Goal: Task Accomplishment & Management: Manage account settings

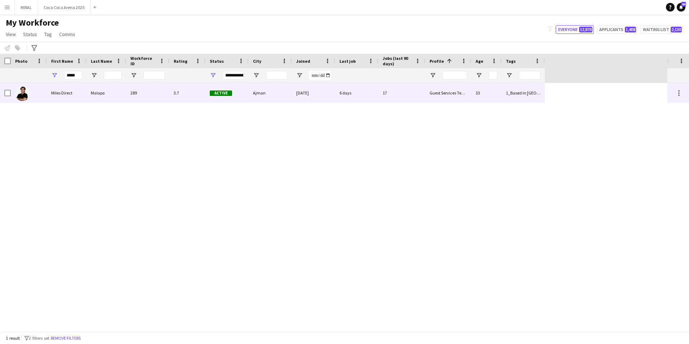
click at [63, 91] on div "Miles Direct" at bounding box center [67, 93] width 40 height 20
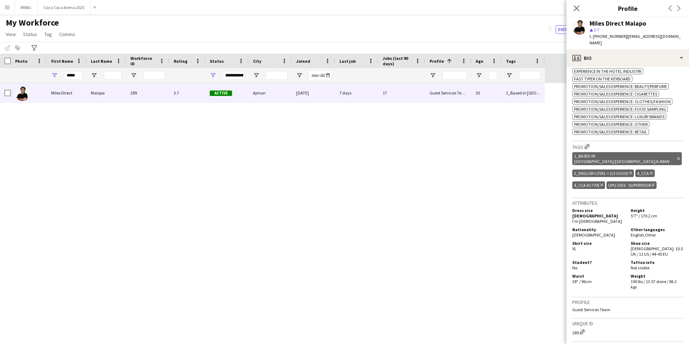
scroll to position [360, 0]
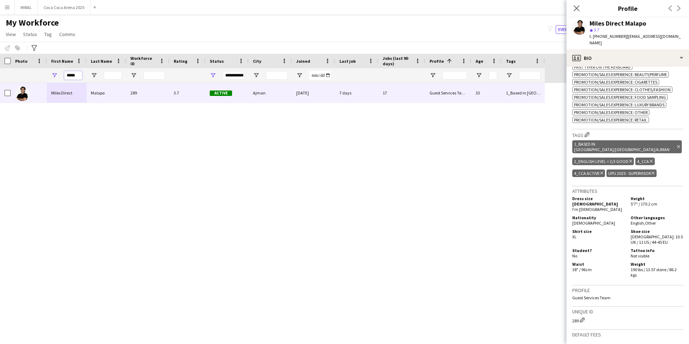
drag, startPoint x: 77, startPoint y: 76, endPoint x: 43, endPoint y: 73, distance: 34.0
click at [43, 73] on div "*****" at bounding box center [272, 75] width 545 height 14
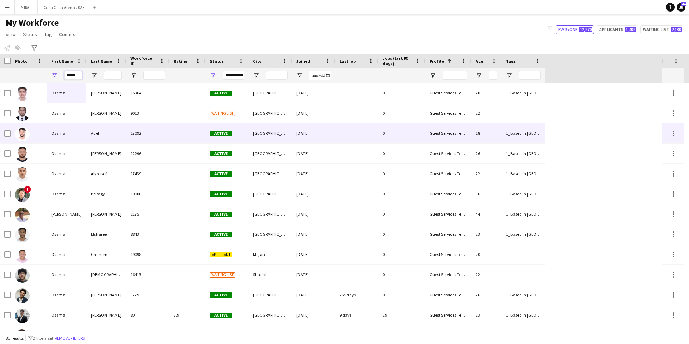
type input "*****"
click at [86, 134] on div "Adel" at bounding box center [106, 133] width 40 height 20
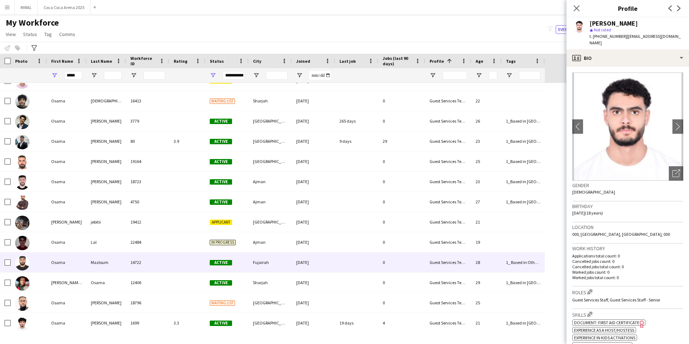
scroll to position [180, 0]
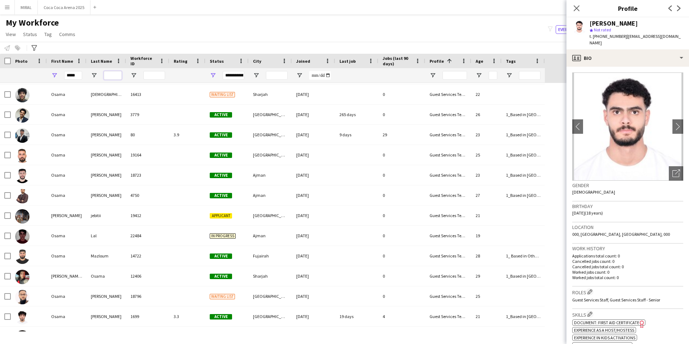
click at [108, 74] on input "Last Name Filter Input" at bounding box center [113, 75] width 18 height 9
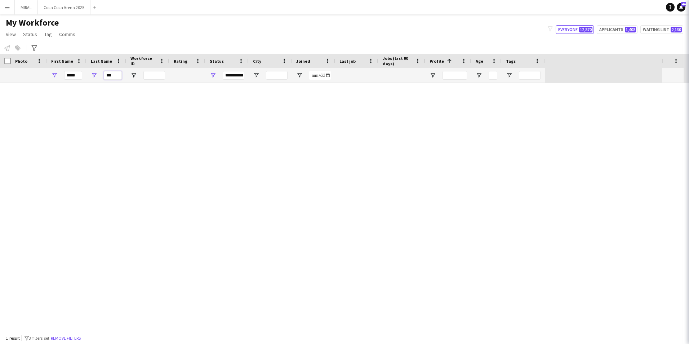
scroll to position [0, 0]
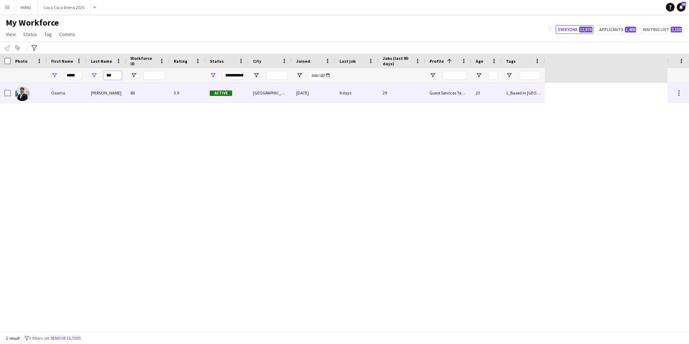
type input "***"
click at [66, 87] on div "Osama" at bounding box center [67, 93] width 40 height 20
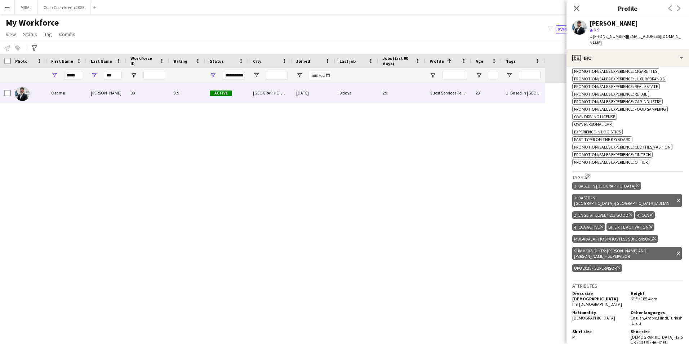
scroll to position [432, 0]
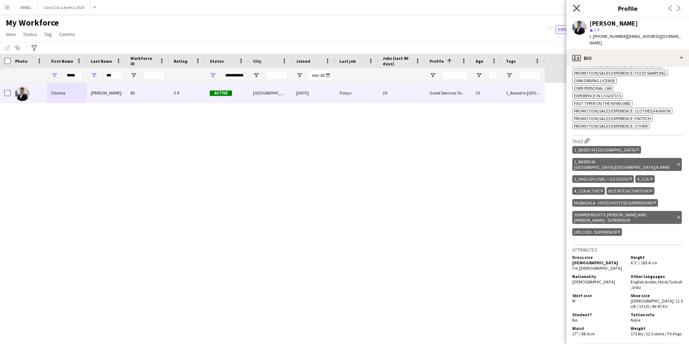
click at [577, 9] on icon at bounding box center [576, 8] width 7 height 7
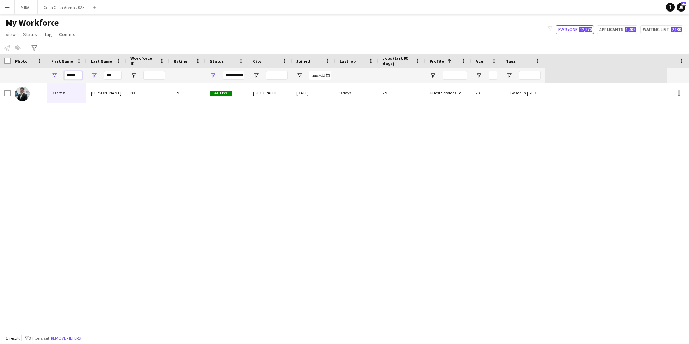
drag, startPoint x: 79, startPoint y: 78, endPoint x: 48, endPoint y: 70, distance: 32.3
click at [48, 70] on div "*****" at bounding box center [67, 75] width 40 height 14
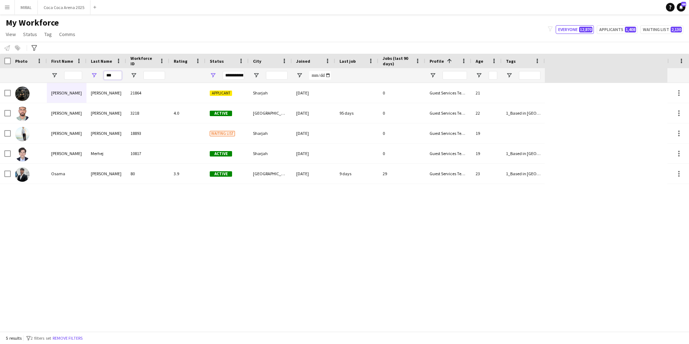
drag, startPoint x: 118, startPoint y: 74, endPoint x: 99, endPoint y: 73, distance: 19.1
click at [99, 73] on div "***" at bounding box center [106, 75] width 40 height 14
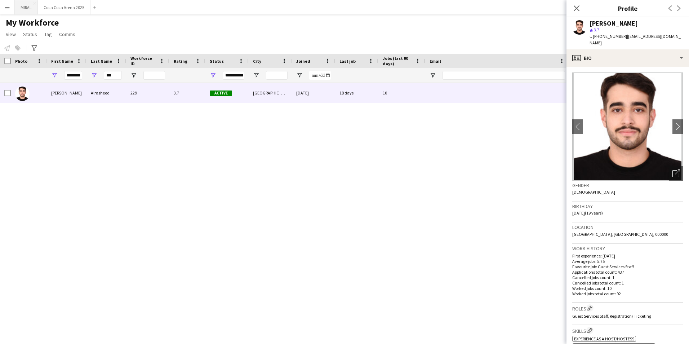
click at [26, 9] on button "MIRAL Close" at bounding box center [26, 7] width 23 height 14
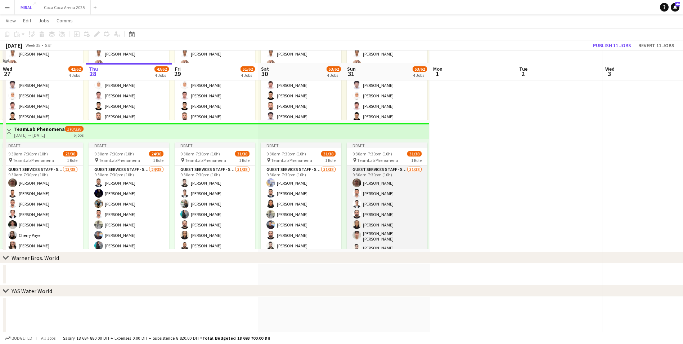
scroll to position [360, 0]
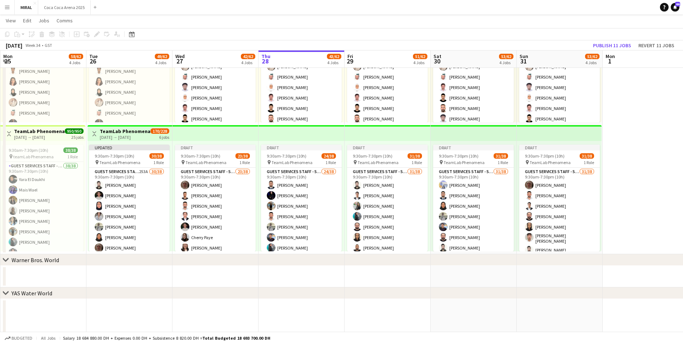
drag, startPoint x: 454, startPoint y: 143, endPoint x: 626, endPoint y: 143, distance: 172.5
click at [340, 143] on app-calendar-viewport "Sat 23 70/72 5 Jobs Sun 24 70/72 5 Jobs Mon 25 58/62 4 Jobs Tue 26 49/62 4 Jobs…" at bounding box center [341, 45] width 683 height 754
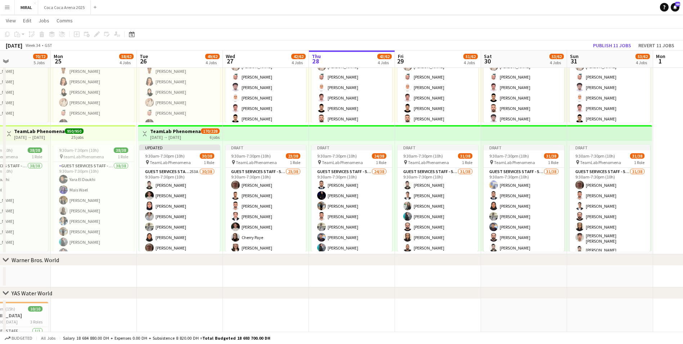
scroll to position [0, 201]
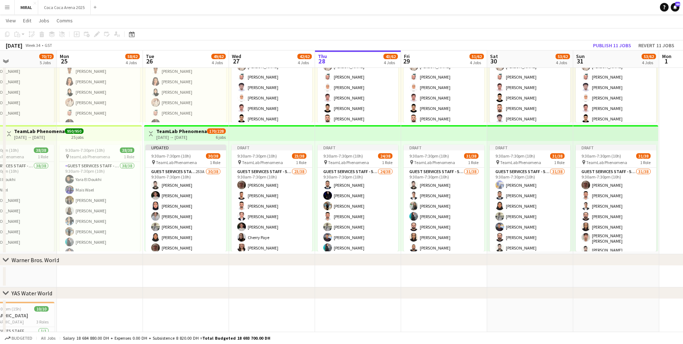
drag, startPoint x: 337, startPoint y: 136, endPoint x: 394, endPoint y: 136, distance: 56.5
click at [340, 136] on app-calendar-viewport "Fri 22 68/72 5 Jobs Sat 23 70/72 5 Jobs Sun 24 70/72 5 Jobs Mon 25 58/62 4 Jobs…" at bounding box center [341, 45] width 683 height 754
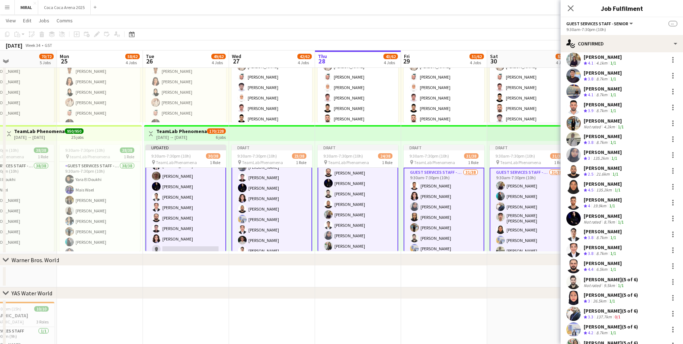
scroll to position [108, 0]
click at [203, 208] on app-card-role "Guest Services Staff - Senior 253A 30/38 9:30am-7:30pm (10h) Osaid [PERSON_NAME…" at bounding box center [185, 122] width 81 height 414
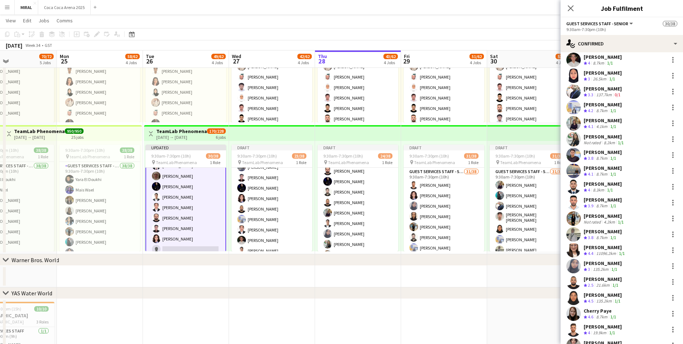
scroll to position [99, 0]
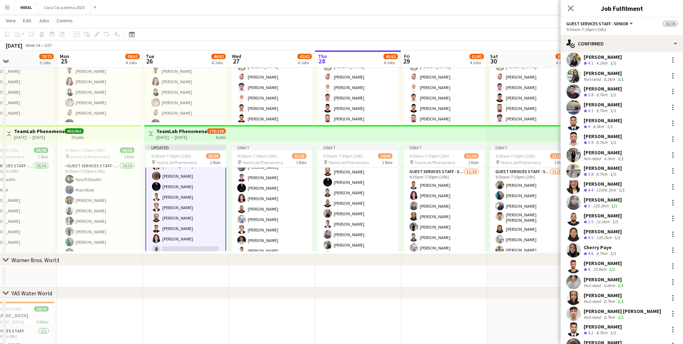
click at [267, 208] on app-date-cell at bounding box center [272, 276] width 86 height 22
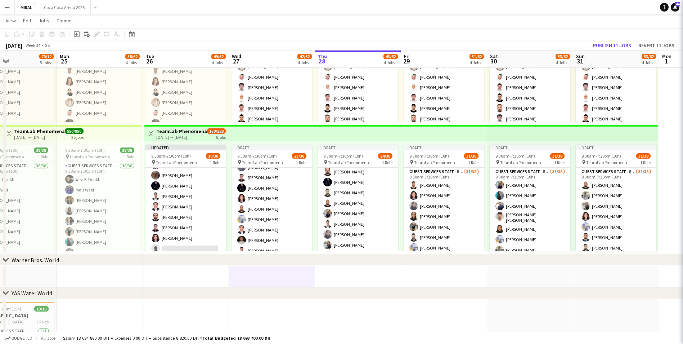
scroll to position [251, 0]
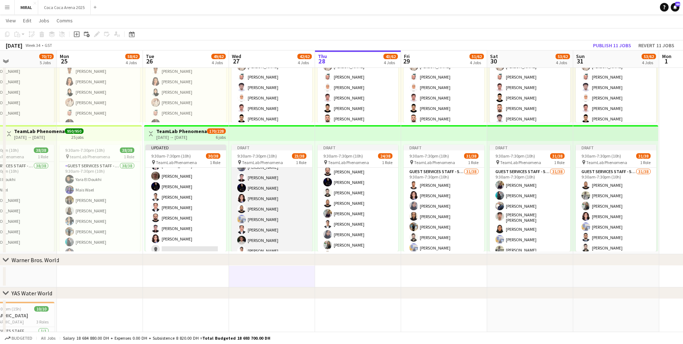
click at [266, 208] on app-card-role "Guest Services Staff - Senior 23/38 9:30am-7:30pm (10h) [PERSON_NAME] zarjan [P…" at bounding box center [272, 229] width 81 height 411
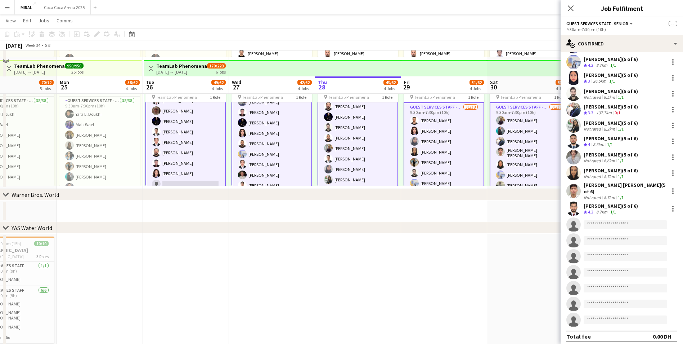
scroll to position [451, 0]
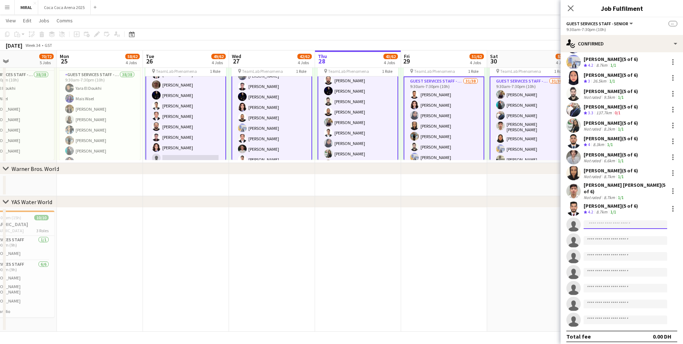
click at [340, 208] on input at bounding box center [626, 224] width 84 height 9
paste input "**********"
type input "**********"
click at [340, 208] on span "[PHONE_NUMBER]" at bounding box center [626, 242] width 72 height 6
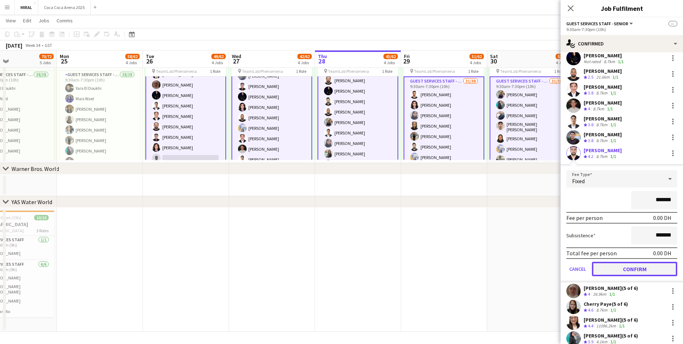
click at [340, 208] on button "Confirm" at bounding box center [634, 268] width 85 height 14
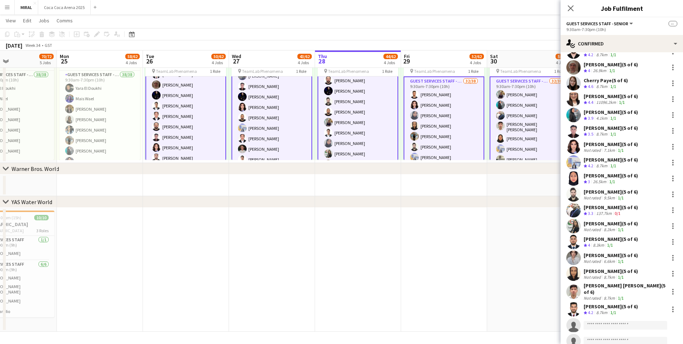
scroll to position [351, 0]
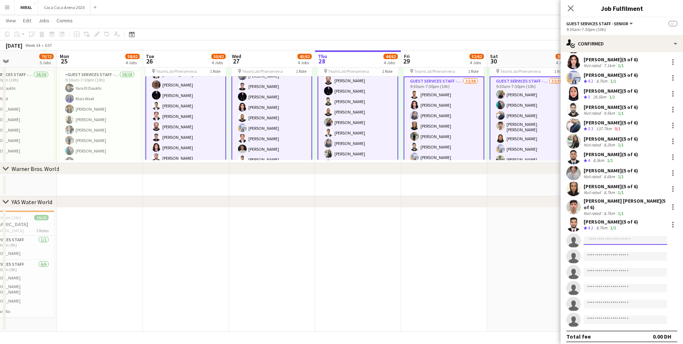
click at [340, 208] on input at bounding box center [626, 240] width 84 height 9
paste input "**********"
type input "**********"
click at [340, 208] on span "[EMAIL_ADDRESS][DOMAIN_NAME]" at bounding box center [626, 253] width 72 height 6
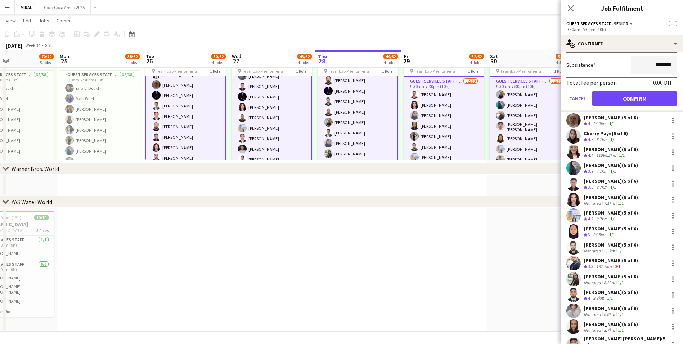
scroll to position [180, 0]
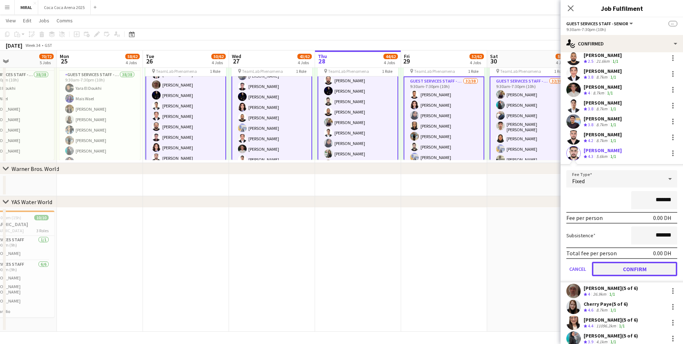
click at [340, 208] on button "Confirm" at bounding box center [634, 268] width 85 height 14
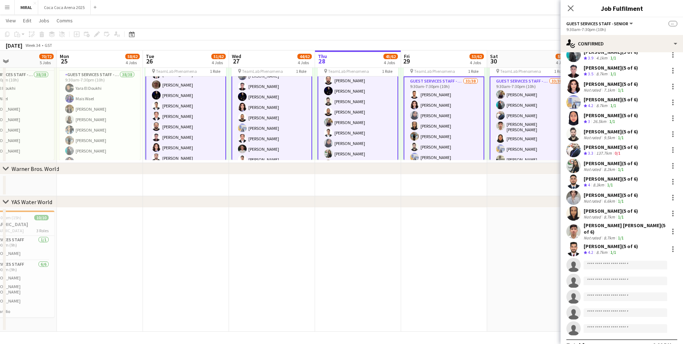
scroll to position [351, 0]
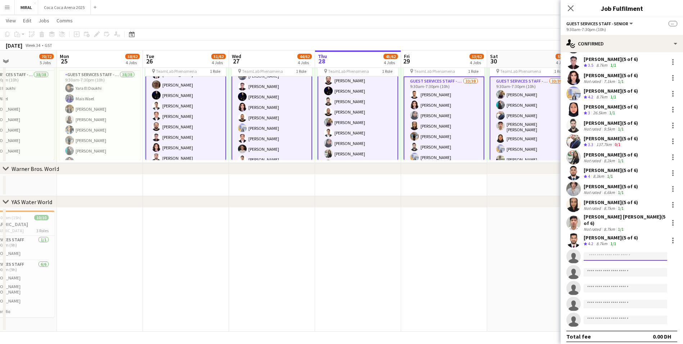
click at [340, 208] on input at bounding box center [626, 256] width 84 height 9
paste input "**********"
type input "**********"
click at [340, 208] on span "[EMAIL_ADDRESS][DOMAIN_NAME]" at bounding box center [626, 268] width 72 height 6
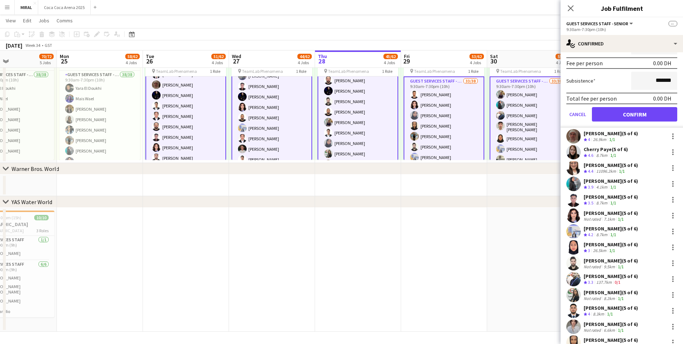
scroll to position [196, 0]
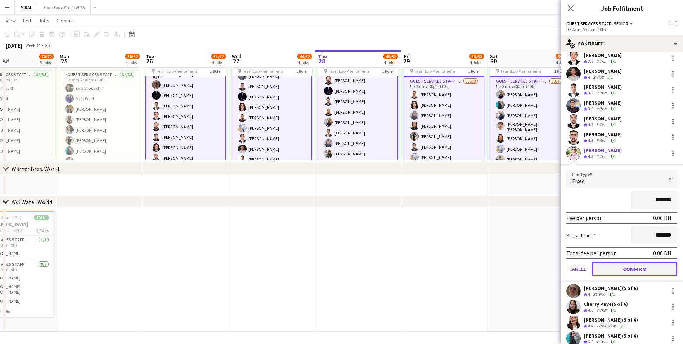
click at [340, 208] on button "Confirm" at bounding box center [634, 268] width 85 height 14
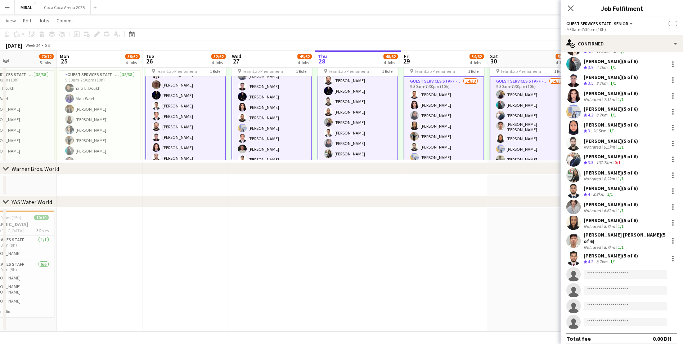
scroll to position [351, 0]
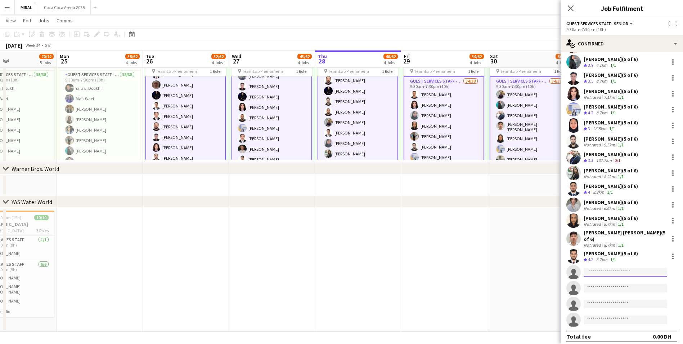
click at [340, 208] on input at bounding box center [626, 272] width 84 height 9
paste input "**********"
type input "**********"
click at [340, 208] on span "[EMAIL_ADDRESS][DOMAIN_NAME]" at bounding box center [626, 284] width 72 height 6
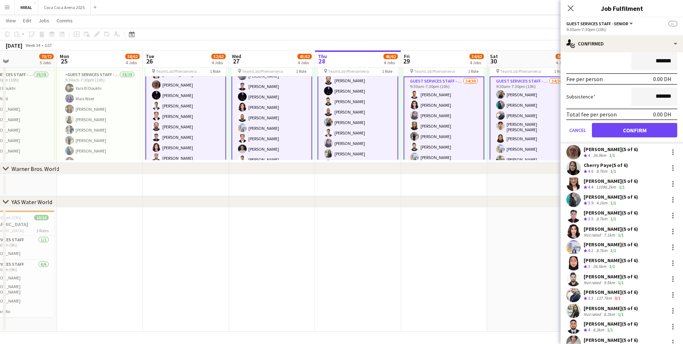
scroll to position [212, 0]
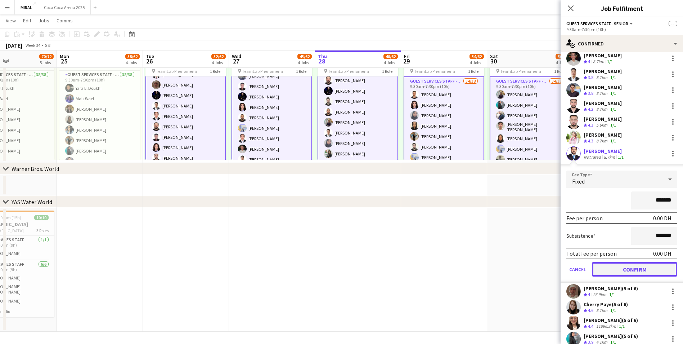
click at [340, 208] on button "Confirm" at bounding box center [634, 269] width 85 height 14
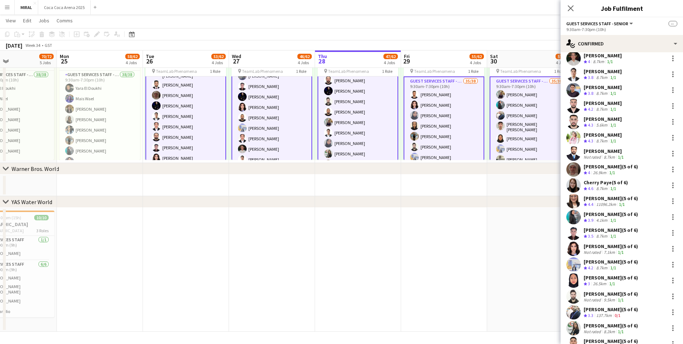
click at [189, 135] on app-card-role "Guest Services Staff - Senior 252A 34/38 9:30am-7:30pm (10h) Osaid [PERSON_NAME…" at bounding box center [185, 31] width 81 height 414
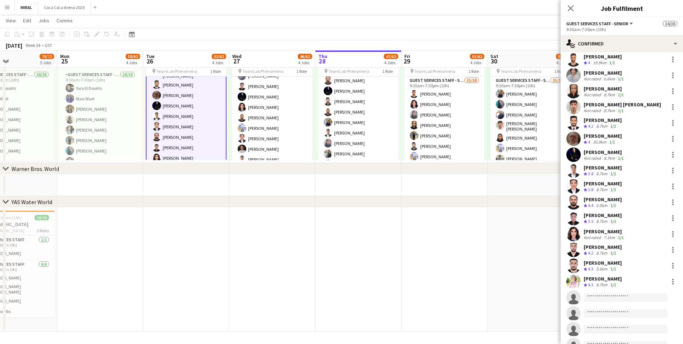
scroll to position [351, 0]
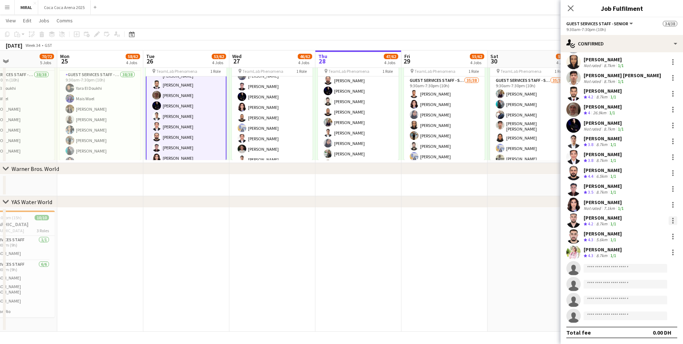
click at [340, 208] on div at bounding box center [672, 222] width 1 height 1
click at [340, 208] on button "Remove" at bounding box center [644, 285] width 56 height 17
click at [340, 208] on div at bounding box center [672, 220] width 1 height 1
click at [340, 208] on span "Remove" at bounding box center [633, 285] width 22 height 6
click at [340, 208] on div at bounding box center [672, 220] width 1 height 1
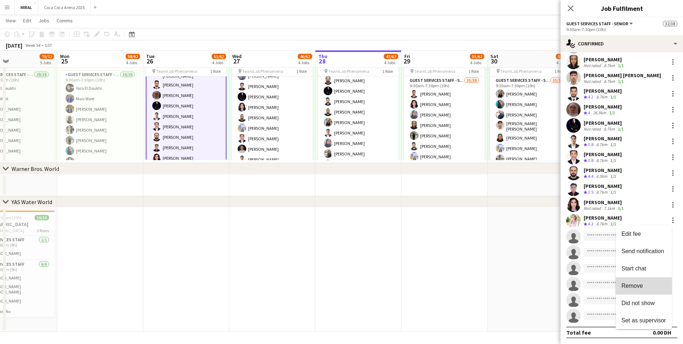
click at [340, 208] on span "Remove" at bounding box center [633, 285] width 22 height 6
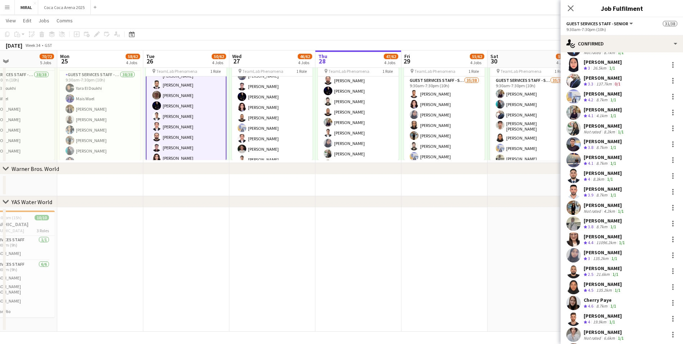
scroll to position [27, 0]
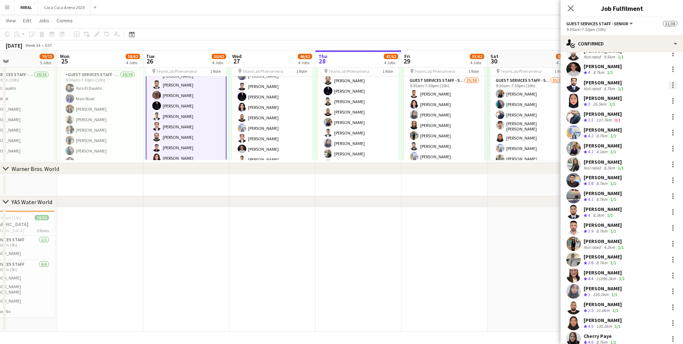
click at [340, 84] on div at bounding box center [673, 85] width 9 height 9
click at [340, 151] on span "Remove" at bounding box center [644, 150] width 45 height 6
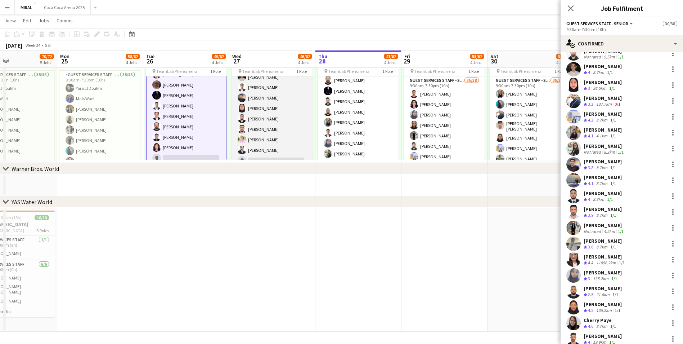
scroll to position [251, 0]
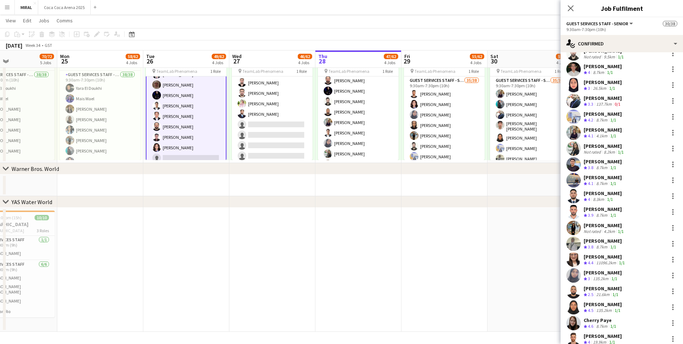
click at [340, 21] on app-page-menu "View Day view expanded Day view collapsed Month view Date picker Jump to [DATE]…" at bounding box center [341, 21] width 683 height 14
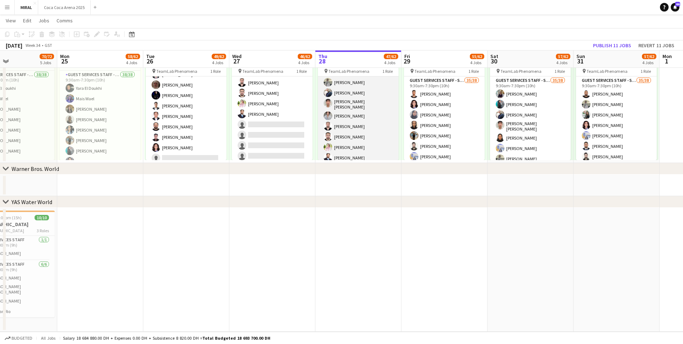
scroll to position [179, 0]
click at [340, 117] on app-card-role "Guest Services Staff - Senior 28/38 9:30am-7:30pm (10h) [PERSON_NAME] [PERSON_N…" at bounding box center [358, 103] width 81 height 413
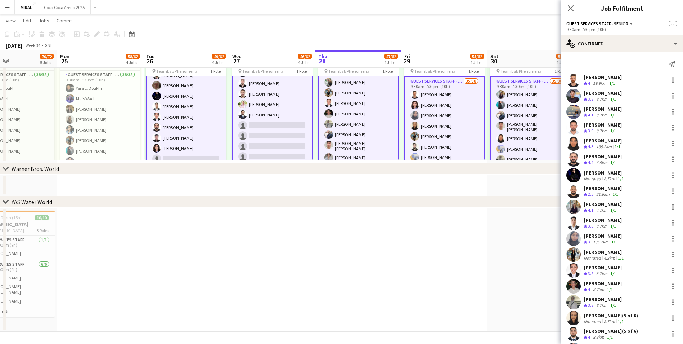
scroll to position [180, 0]
click at [340, 117] on app-card-role "Guest Services Staff - Senior 28/38 9:30am-7:30pm (10h) [PERSON_NAME] [PERSON_N…" at bounding box center [358, 103] width 81 height 414
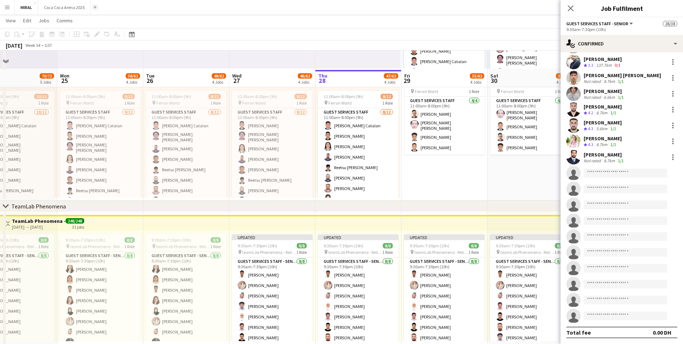
scroll to position [91, 0]
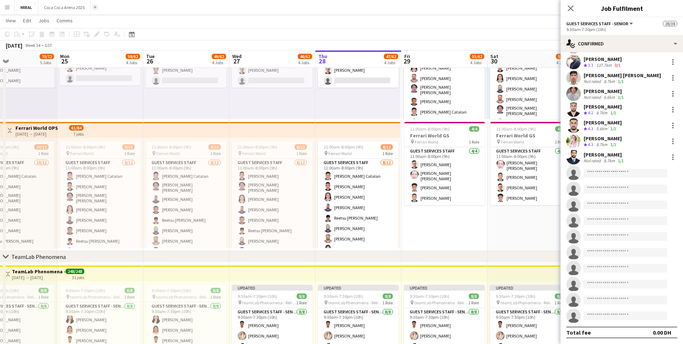
click at [95, 8] on button "Add" at bounding box center [95, 7] width 6 height 6
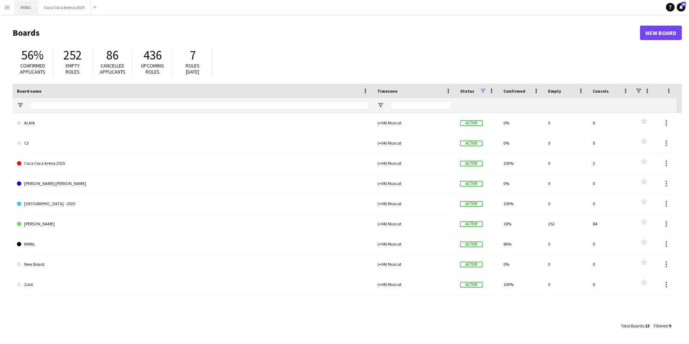
click at [27, 9] on button "MIRAL Close" at bounding box center [26, 7] width 23 height 14
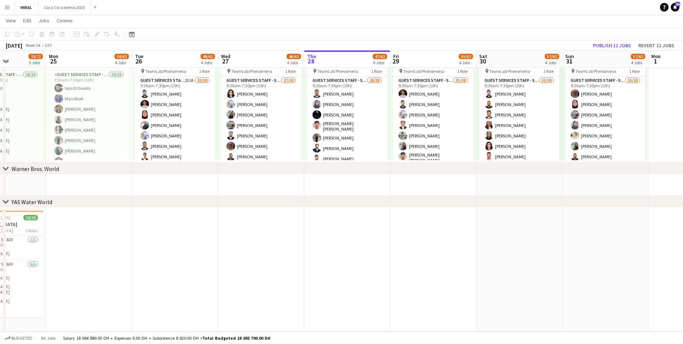
scroll to position [0, 212]
drag, startPoint x: 270, startPoint y: 238, endPoint x: 489, endPoint y: 254, distance: 219.2
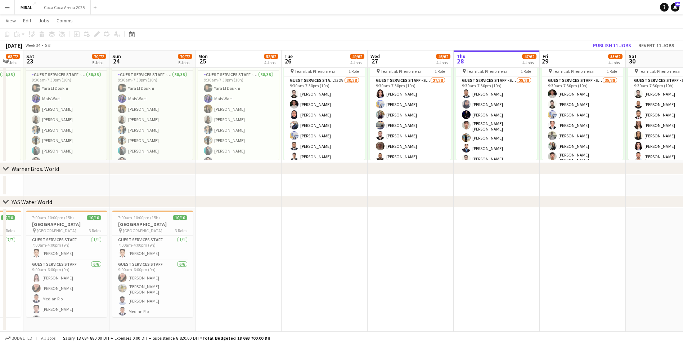
scroll to position [0, 146]
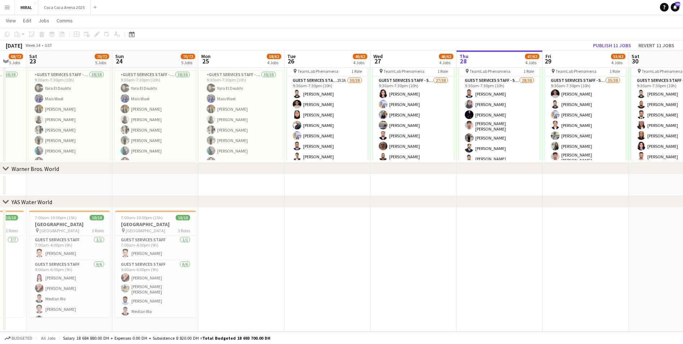
drag, startPoint x: 309, startPoint y: 213, endPoint x: 461, endPoint y: 236, distance: 153.7
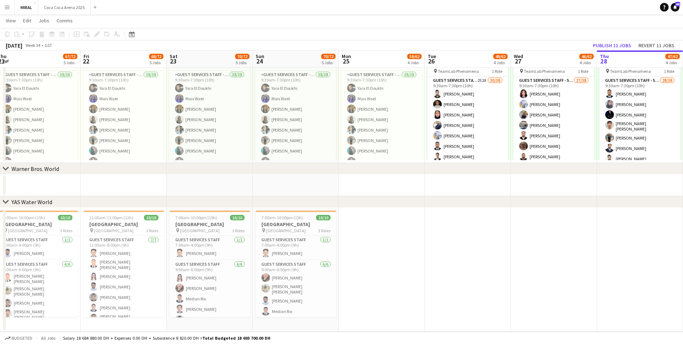
scroll to position [0, 169]
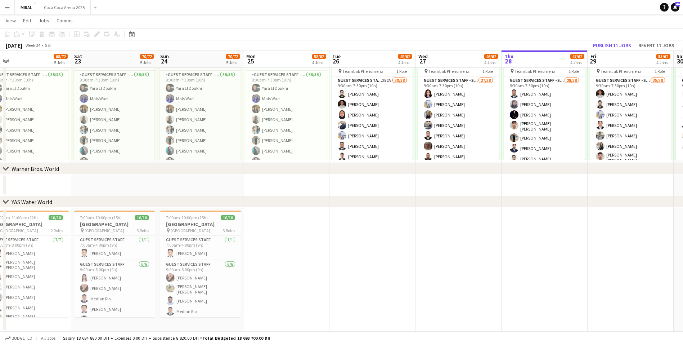
drag, startPoint x: 312, startPoint y: 240, endPoint x: 353, endPoint y: 253, distance: 43.5
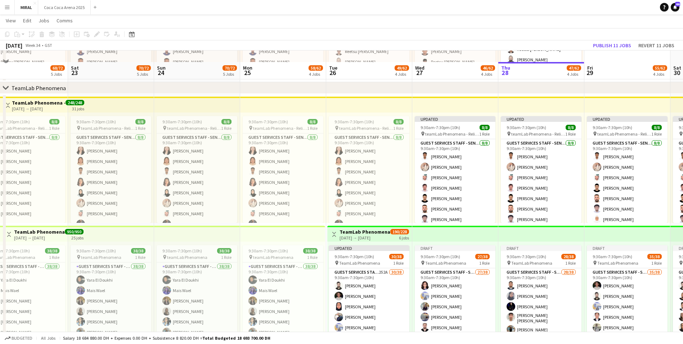
scroll to position [271, 0]
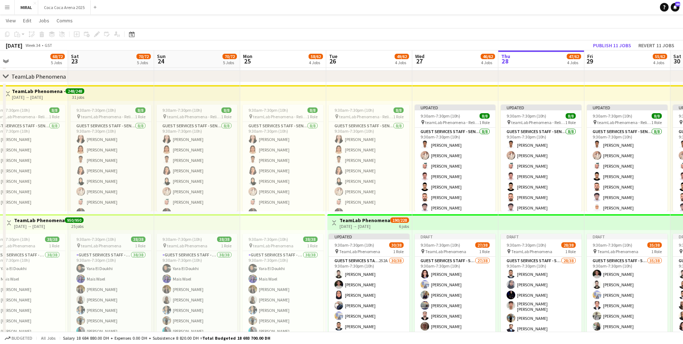
click at [6, 9] on app-icon "Menu" at bounding box center [7, 7] width 6 height 6
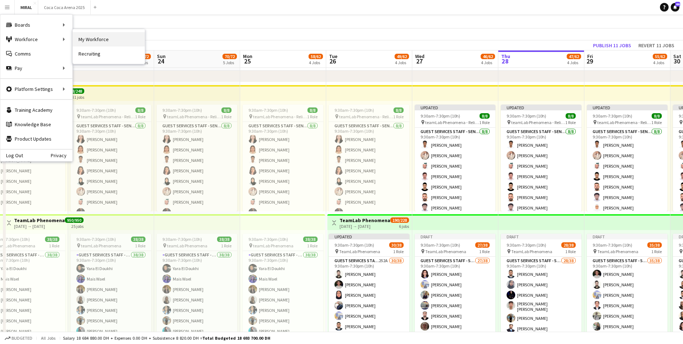
click at [90, 41] on link "My Workforce" at bounding box center [109, 39] width 72 height 14
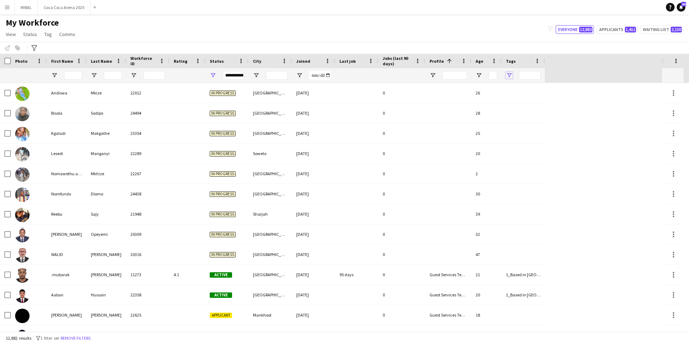
click at [340, 73] on span "Open Filter Menu" at bounding box center [509, 75] width 6 height 6
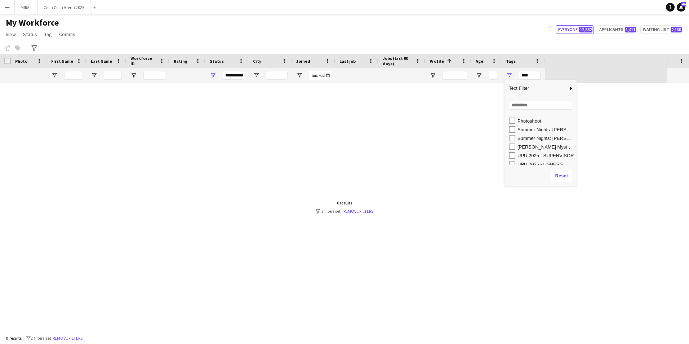
scroll to position [227, 0]
type input "**********"
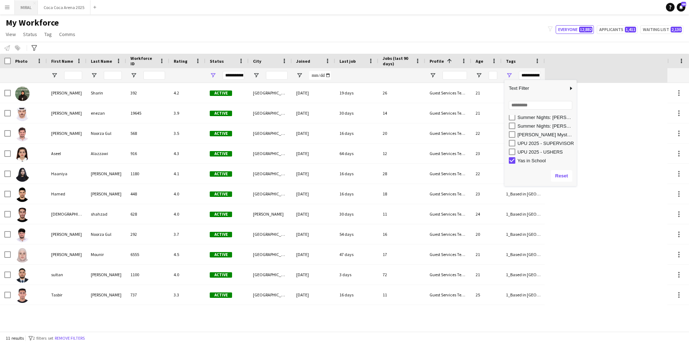
click at [25, 7] on button "MIRAL Close" at bounding box center [26, 7] width 23 height 14
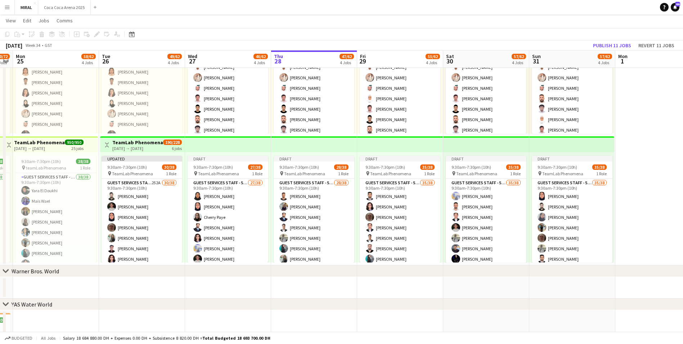
scroll to position [0, 157]
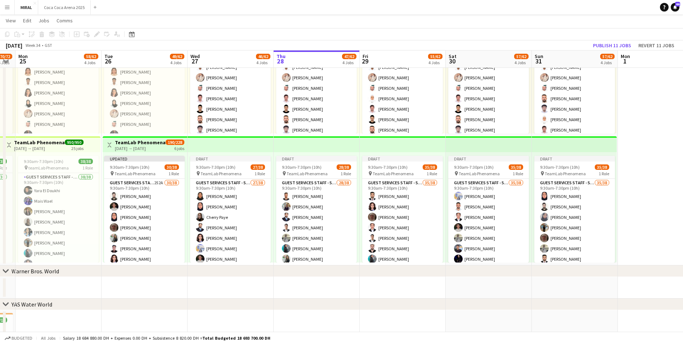
drag, startPoint x: 480, startPoint y: 241, endPoint x: 668, endPoint y: 247, distance: 187.7
click at [340, 208] on app-calendar-viewport "Sat 23 70/72 5 Jobs Sun 24 70/72 5 Jobs Mon 25 58/62 4 Jobs Tue 26 49/62 4 Jobs…" at bounding box center [341, 56] width 683 height 754
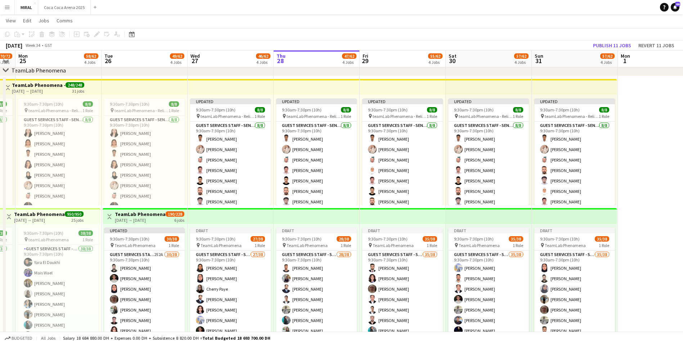
scroll to position [277, 0]
click at [340, 45] on button "Publish 11 jobs" at bounding box center [612, 45] width 44 height 9
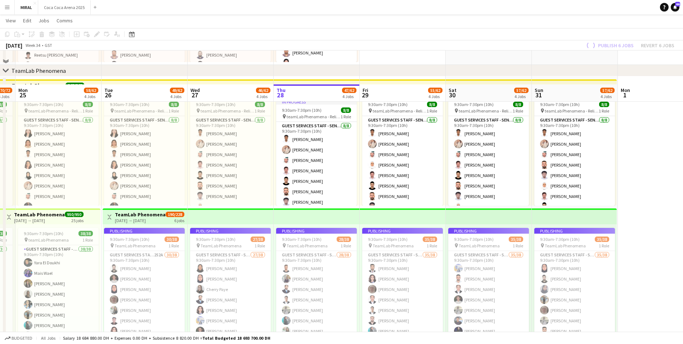
scroll to position [349, 0]
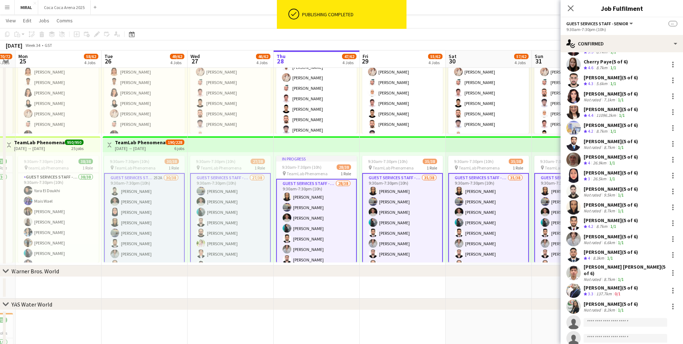
scroll to position [351, 0]
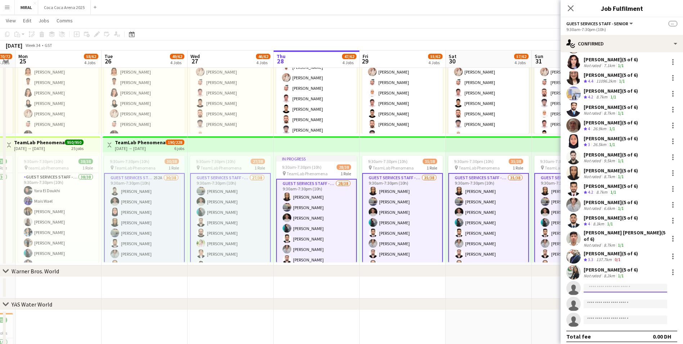
click at [340, 208] on input at bounding box center [626, 287] width 84 height 9
paste input "**********"
type input "**********"
click at [340, 208] on app-date-cell at bounding box center [489, 288] width 86 height 22
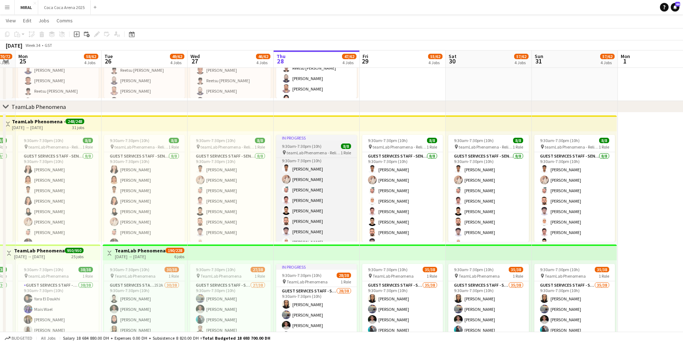
scroll to position [14, 0]
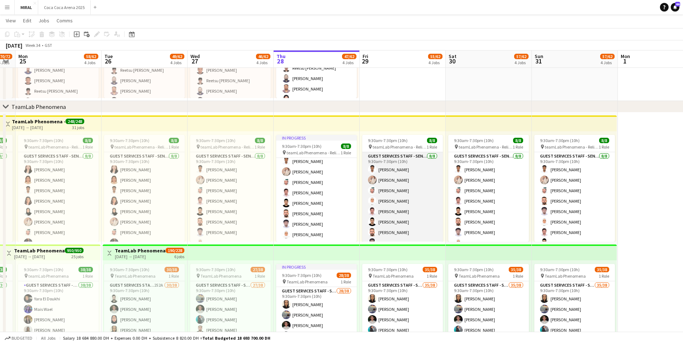
click at [340, 194] on app-card-role "Guest Services Staff - Senior [DATE] 9:30am-7:30pm (10h) [PERSON_NAME] [PERSON_…" at bounding box center [402, 201] width 81 height 98
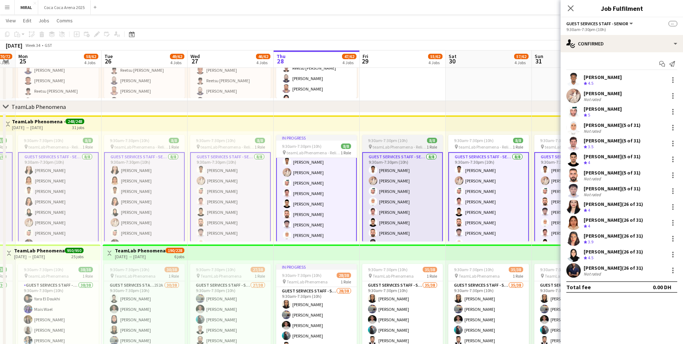
scroll to position [15, 0]
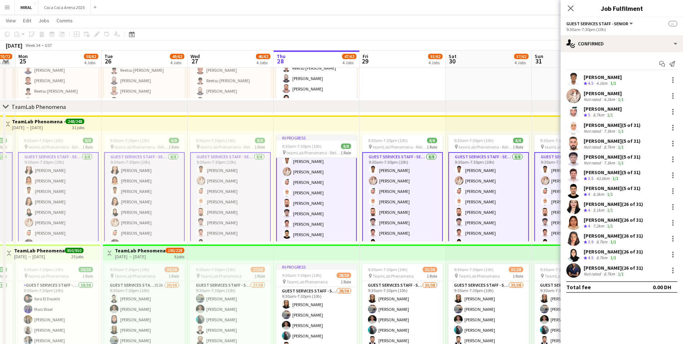
click at [340, 194] on app-card-role "Guest Services Staff - Senior [DATE] 9:30am-7:30pm (10h) [PERSON_NAME] [PERSON_…" at bounding box center [402, 201] width 81 height 99
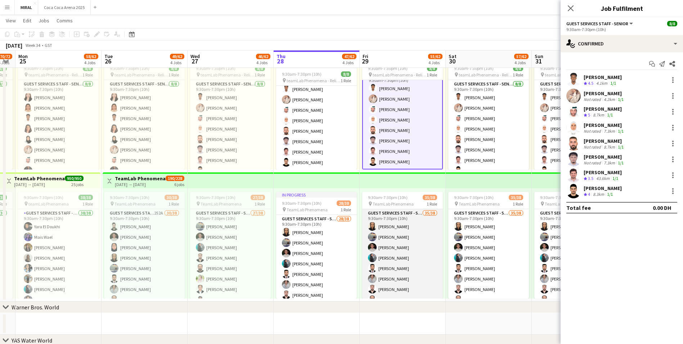
scroll to position [72, 0]
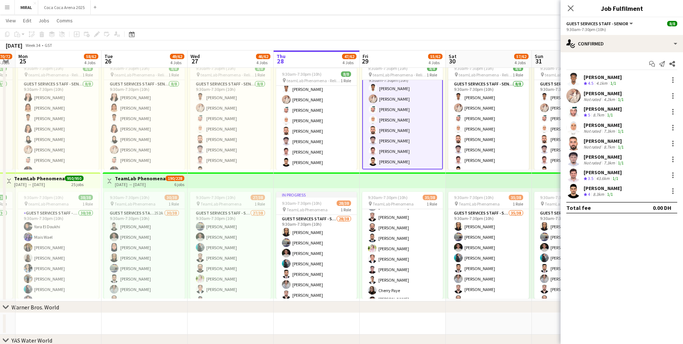
click at [340, 15] on app-page-menu "View Day view expanded Day view collapsed Month view Date picker Jump to [DATE]…" at bounding box center [341, 21] width 683 height 14
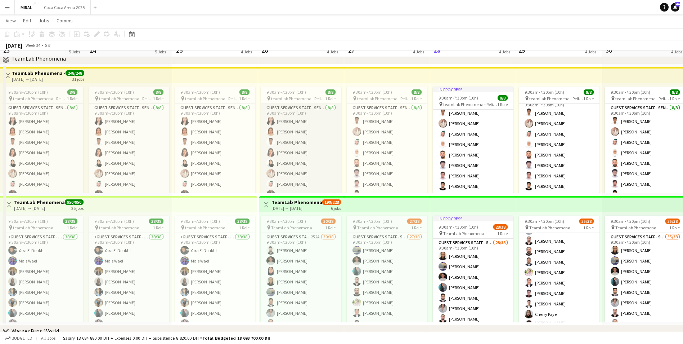
scroll to position [277, 0]
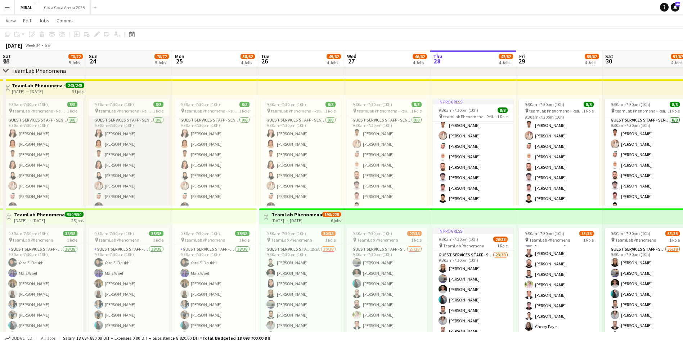
click at [124, 155] on app-card-role "Guest Services Staff - Senior [DATE] 9:30am-7:30pm (10h) [PERSON_NAME] [PERSON_…" at bounding box center [129, 165] width 81 height 98
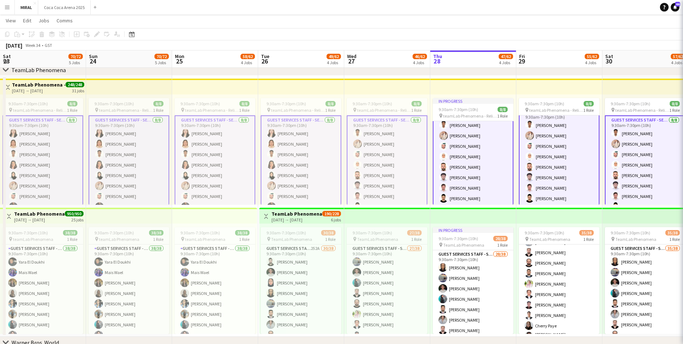
scroll to position [10, 0]
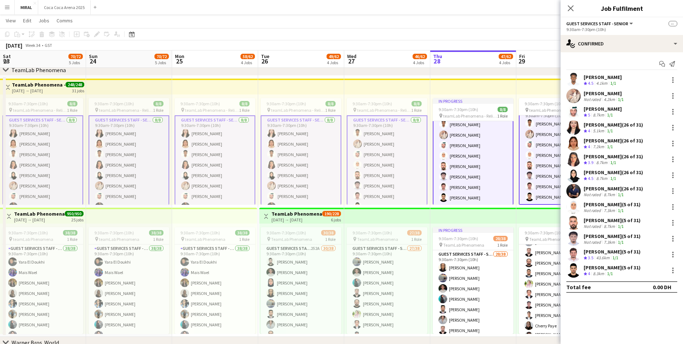
click at [125, 155] on app-card-role "Guest Services Staff - Senior [DATE] 9:30am-7:30pm (10h) [PERSON_NAME] [PERSON_…" at bounding box center [129, 164] width 81 height 99
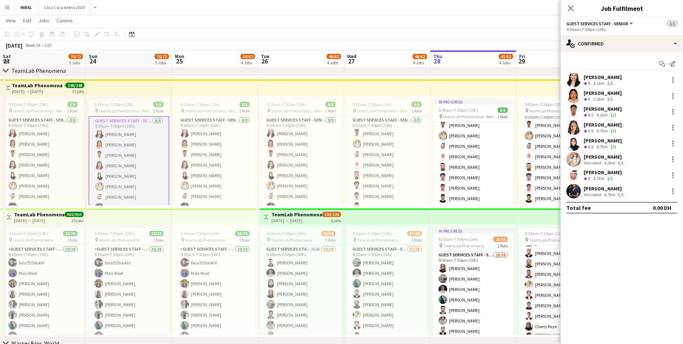
click at [340, 23] on app-page-menu "View Day view expanded Day view collapsed Month view Date picker Jump to [DATE]…" at bounding box center [341, 21] width 683 height 14
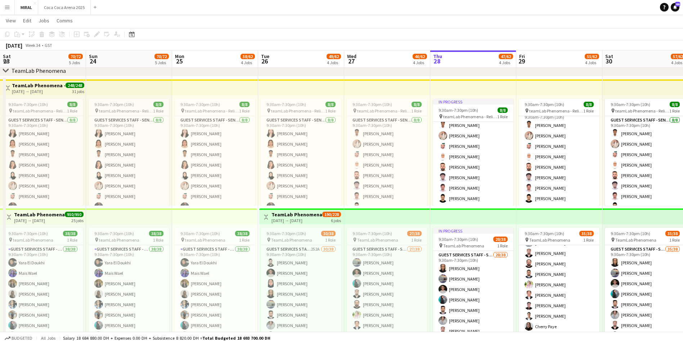
drag, startPoint x: 335, startPoint y: 32, endPoint x: 402, endPoint y: 31, distance: 66.6
click at [340, 31] on app-toolbar "Copy Paste Paste Ctrl+V Paste with crew Ctrl+Shift+V Paste linked Job [GEOGRAPH…" at bounding box center [341, 34] width 683 height 12
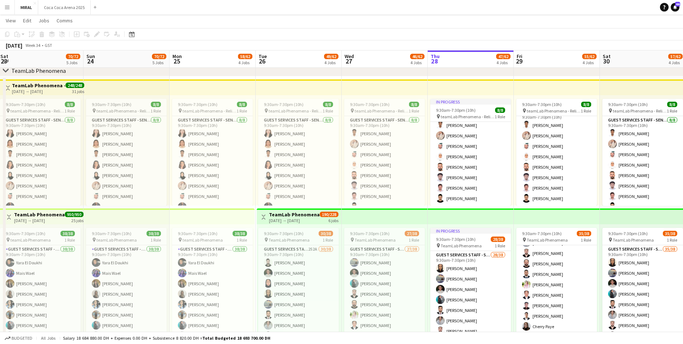
drag, startPoint x: 394, startPoint y: 51, endPoint x: 336, endPoint y: 28, distance: 62.1
click at [336, 28] on app-calendar "Copy Paste Paste Ctrl+V Paste with crew Ctrl+Shift+V Paste linked Job [GEOGRAPH…" at bounding box center [341, 129] width 683 height 754
drag, startPoint x: 360, startPoint y: 29, endPoint x: 324, endPoint y: 29, distance: 36.7
click at [324, 29] on app-toolbar "Copy Paste Paste Ctrl+V Paste with crew Ctrl+Shift+V Paste linked Job [GEOGRAPH…" at bounding box center [341, 34] width 683 height 12
click at [321, 162] on app-card-role "Guest Services Staff - Senior [DATE] 9:30am-7:30pm (10h) [PERSON_NAME] [PERSON_…" at bounding box center [298, 165] width 81 height 98
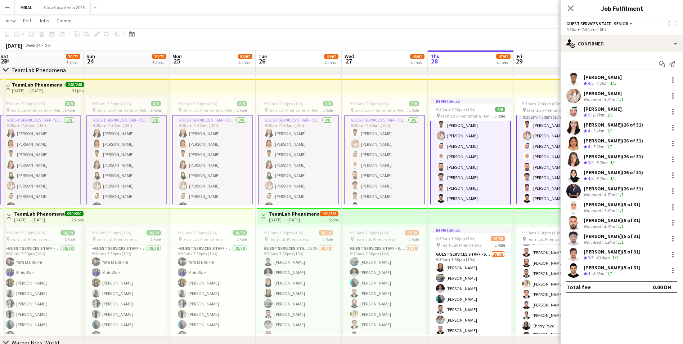
scroll to position [10, 0]
click at [314, 162] on app-card-role "Guest Services Staff - Senior [DATE] 9:30am-7:30pm (10h) [PERSON_NAME] [PERSON_…" at bounding box center [298, 164] width 81 height 99
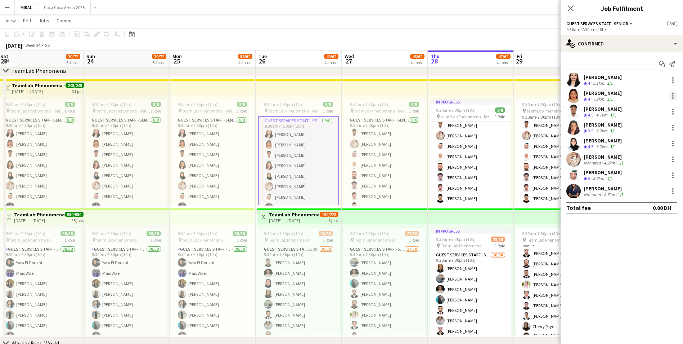
click at [340, 95] on div at bounding box center [673, 95] width 9 height 9
click at [340, 163] on span "Remove" at bounding box center [638, 161] width 22 height 6
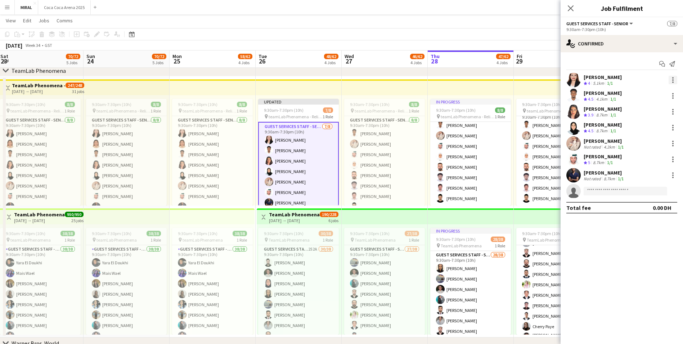
click at [340, 79] on div at bounding box center [673, 80] width 9 height 9
click at [340, 144] on span "Remove" at bounding box center [638, 145] width 22 height 6
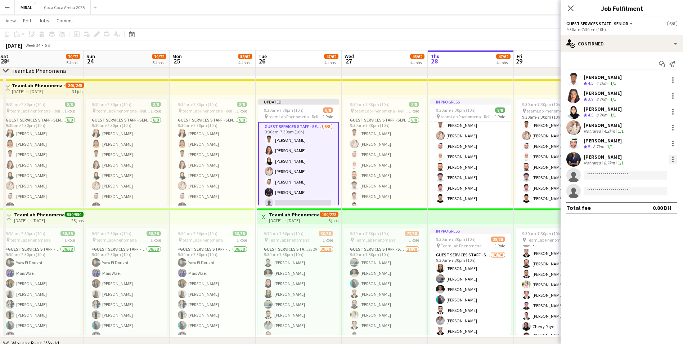
click at [340, 158] on div at bounding box center [673, 159] width 9 height 9
click at [340, 208] on span "Remove" at bounding box center [638, 224] width 22 height 6
click at [301, 29] on app-toolbar "Copy Paste Paste Ctrl+V Paste with crew Ctrl+Shift+V Paste linked Job [GEOGRAPH…" at bounding box center [341, 34] width 683 height 12
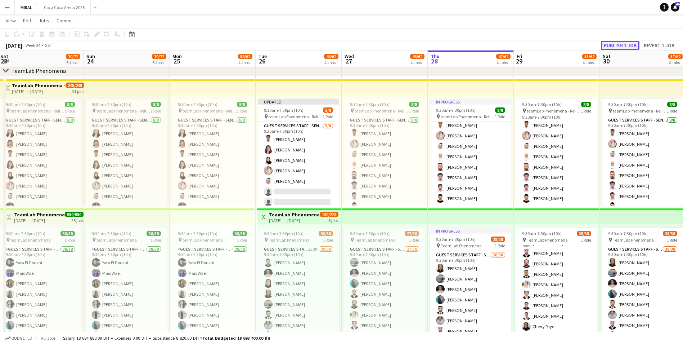
click at [340, 46] on button "Publish 1 job" at bounding box center [620, 45] width 39 height 9
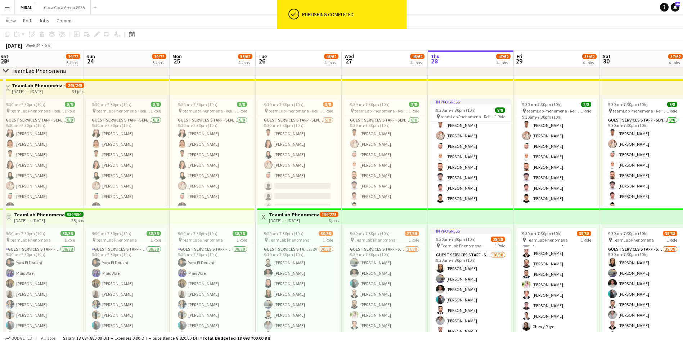
click at [340, 23] on div "Publishing completed" at bounding box center [352, 14] width 107 height 29
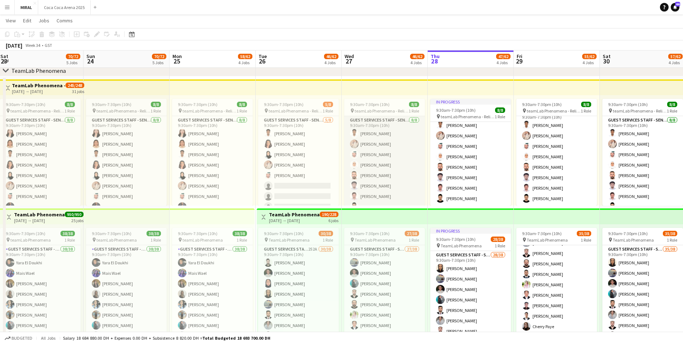
click at [340, 168] on app-card-role "Guest Services Staff - Senior [DATE] 9:30am-7:30pm (10h) [PERSON_NAME] [PERSON_…" at bounding box center [384, 165] width 81 height 98
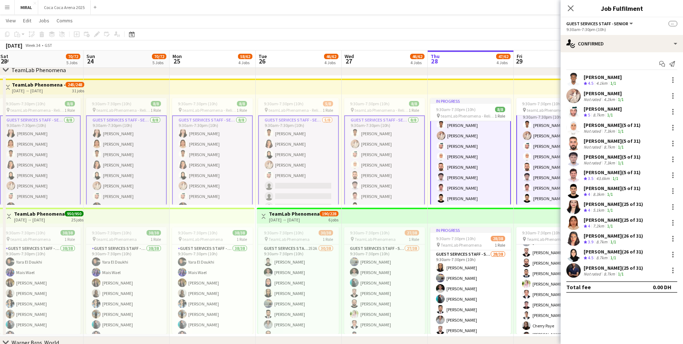
scroll to position [10, 0]
click at [340, 169] on app-card-role "Guest Services Staff - Senior [DATE] 9:30am-7:30pm (10h) [PERSON_NAME] [PERSON_…" at bounding box center [384, 164] width 81 height 99
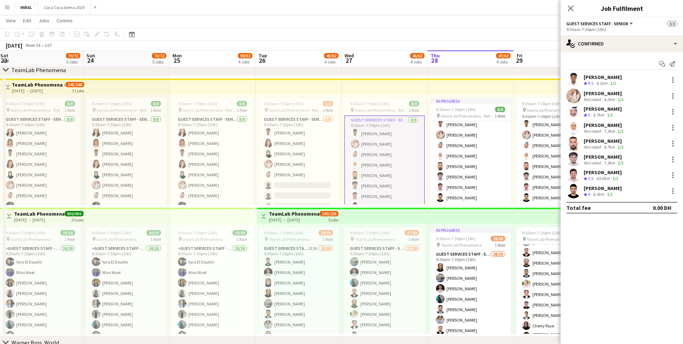
scroll to position [277, 0]
click at [340, 35] on app-toolbar "Copy Paste Paste Ctrl+V Paste with crew Ctrl+Shift+V Paste linked Job [GEOGRAPH…" at bounding box center [341, 34] width 683 height 12
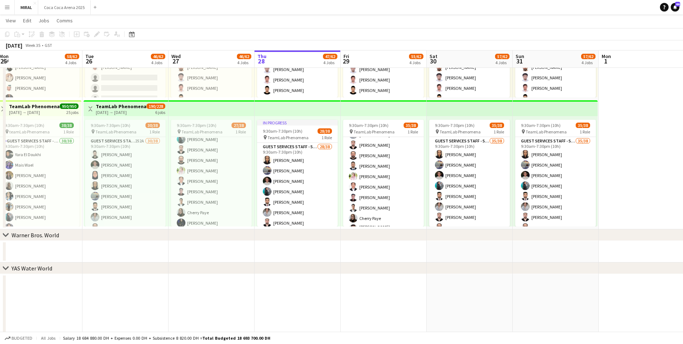
scroll to position [0, 263]
drag, startPoint x: 466, startPoint y: 257, endPoint x: 292, endPoint y: 257, distance: 174.3
click at [292, 208] on app-calendar-viewport "Fri 22 68/72 5 Jobs Sat 23 70/72 5 Jobs Sun 24 70/72 5 Jobs Mon 25 58/62 4 Jobs…" at bounding box center [341, 20] width 683 height 754
click at [108, 166] on app-card-role "Guest Services Staff - Senior 252A 30/38 9:30am-7:30pm (10h) Osaid [PERSON_NAME…" at bounding box center [124, 343] width 81 height 413
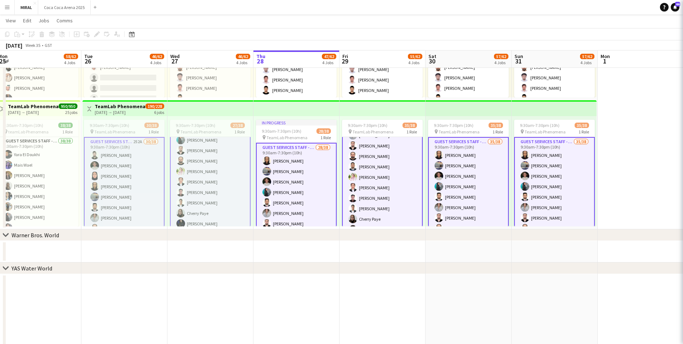
scroll to position [73, 0]
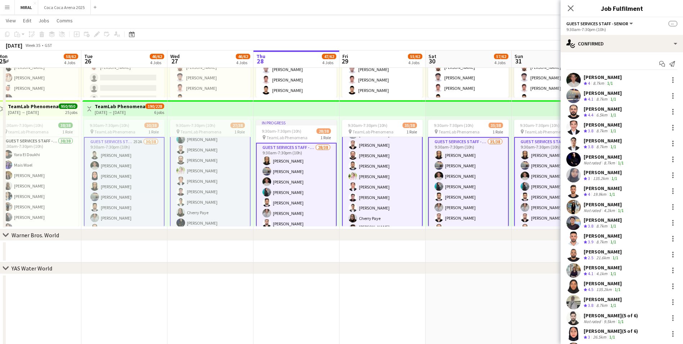
click at [125, 170] on app-card-role "Guest Services Staff - Senior 252A 30/38 9:30am-7:30pm (10h) Osaid [PERSON_NAME…" at bounding box center [124, 344] width 81 height 414
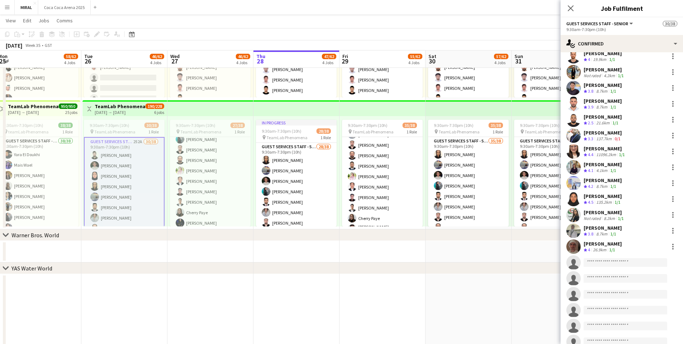
scroll to position [351, 0]
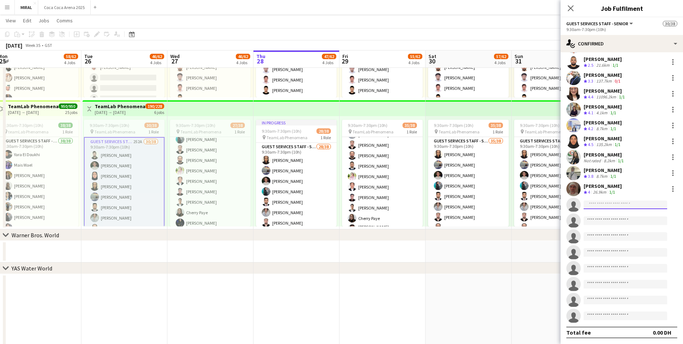
click at [340, 206] on input at bounding box center [626, 204] width 84 height 9
paste input "**********"
type input "**********"
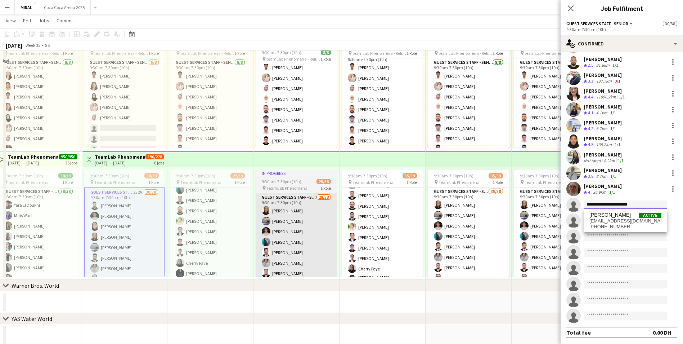
scroll to position [349, 0]
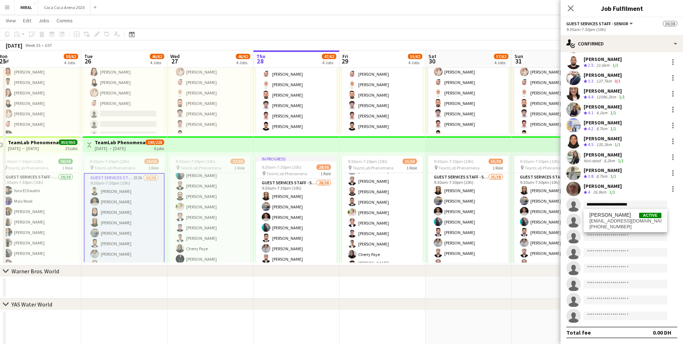
click at [315, 208] on div "chevron-right YAS Water World" at bounding box center [341, 304] width 683 height 12
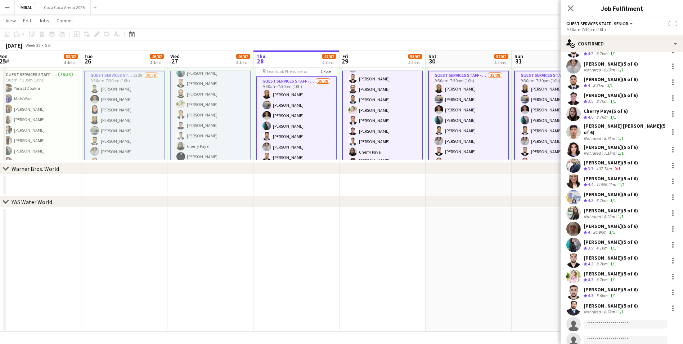
scroll to position [351, 0]
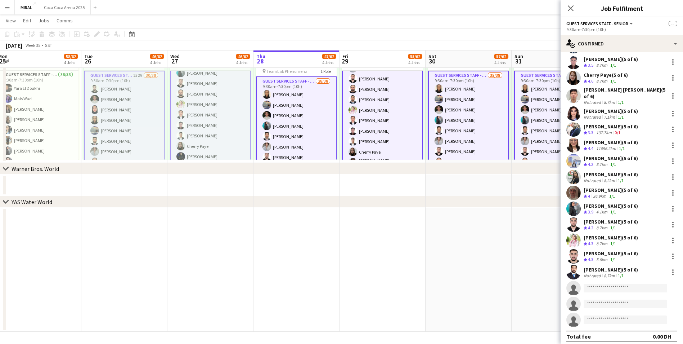
click at [340, 208] on app-invite-slot "single-neutral-actions" at bounding box center [622, 288] width 122 height 14
click at [340, 208] on input at bounding box center [626, 287] width 84 height 9
paste input "**********"
type input "**********"
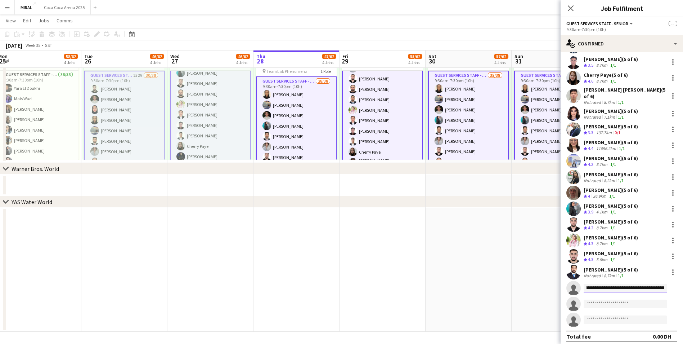
scroll to position [0, 0]
drag, startPoint x: 665, startPoint y: 283, endPoint x: 503, endPoint y: 262, distance: 163.1
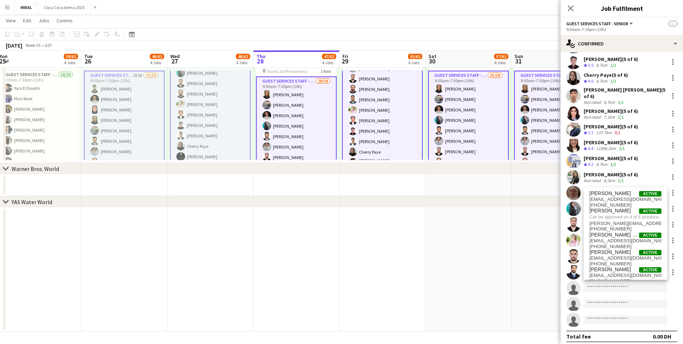
click at [340, 208] on app-invite-slot "single-neutral-actions" at bounding box center [622, 288] width 122 height 14
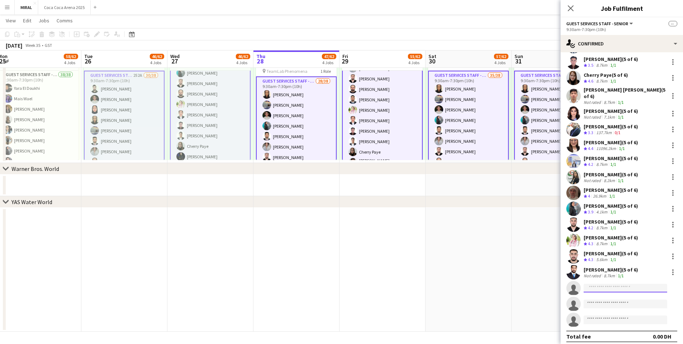
click at [340, 208] on input at bounding box center [626, 287] width 84 height 9
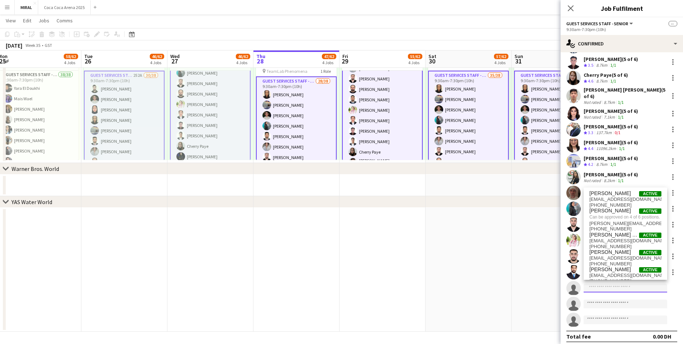
paste input "**********"
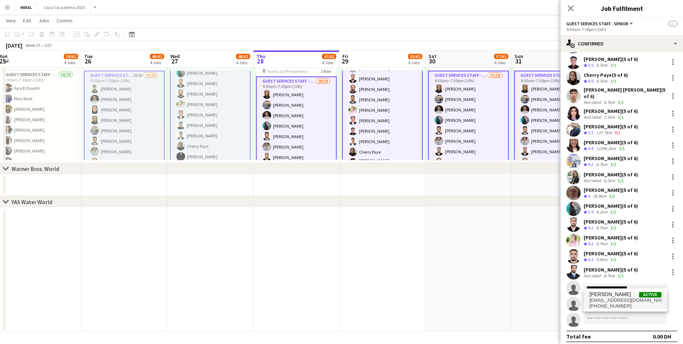
type input "**********"
click at [340, 208] on span "[EMAIL_ADDRESS][DOMAIN_NAME]" at bounding box center [626, 300] width 72 height 6
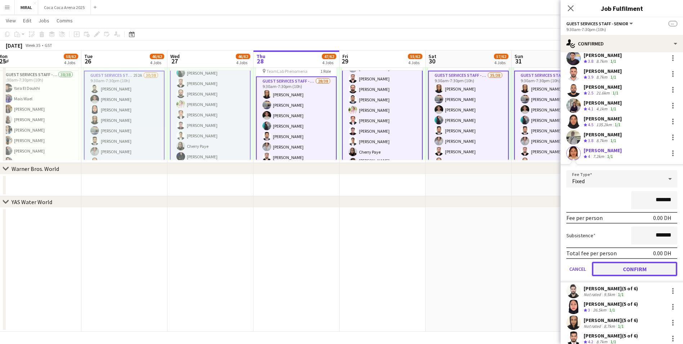
click at [340, 208] on button "Confirm" at bounding box center [634, 268] width 85 height 14
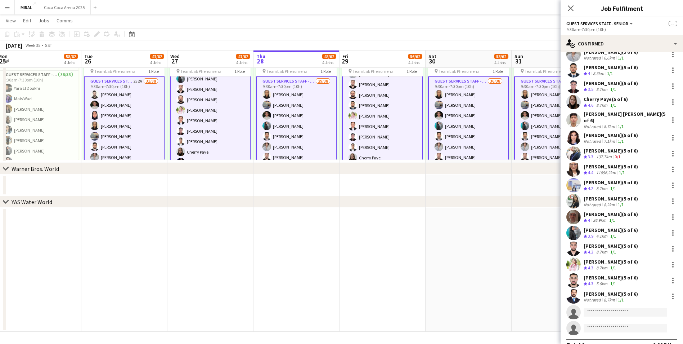
scroll to position [351, 0]
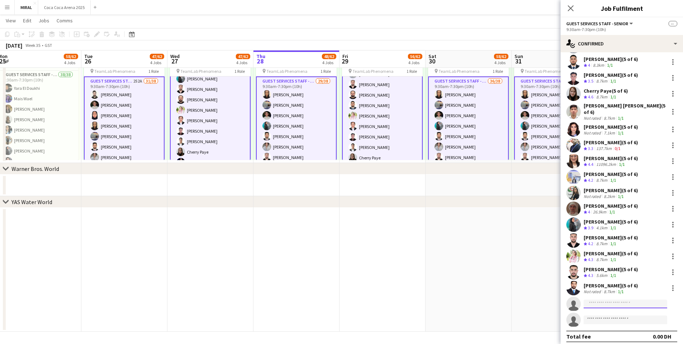
click at [340, 208] on input at bounding box center [626, 303] width 84 height 9
paste input "**********"
type input "**********"
click at [340, 208] on span "[EMAIL_ADDRESS][DOMAIN_NAME]" at bounding box center [626, 316] width 72 height 6
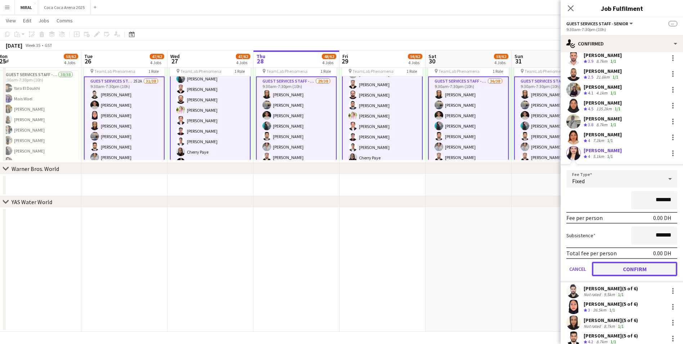
click at [340, 208] on button "Confirm" at bounding box center [634, 268] width 85 height 14
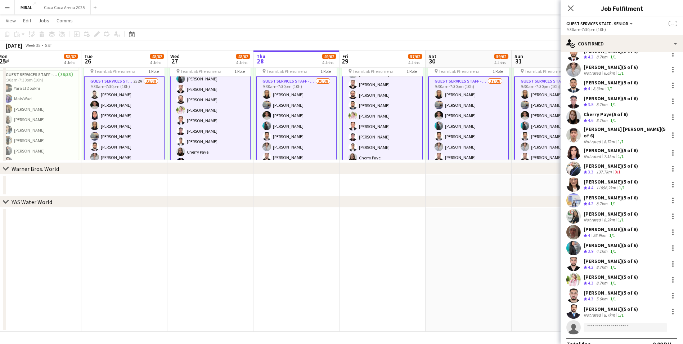
scroll to position [351, 0]
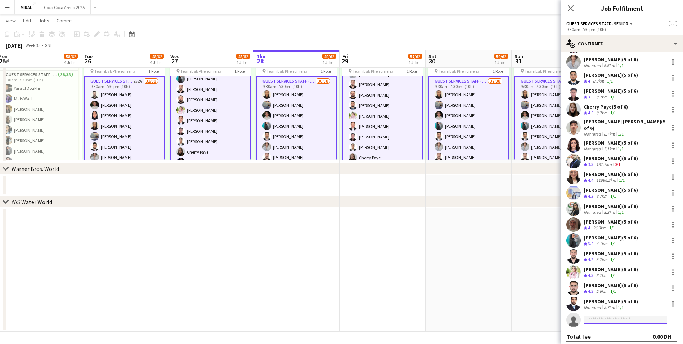
click at [340, 208] on input at bounding box center [626, 319] width 84 height 9
paste input "**********"
type input "**********"
click at [340, 208] on span "[PERSON_NAME]" at bounding box center [610, 326] width 41 height 6
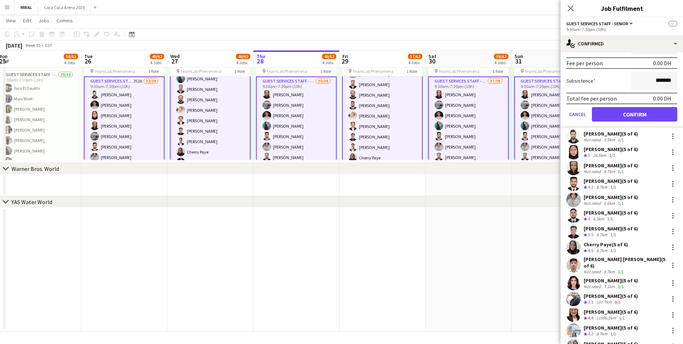
scroll to position [196, 0]
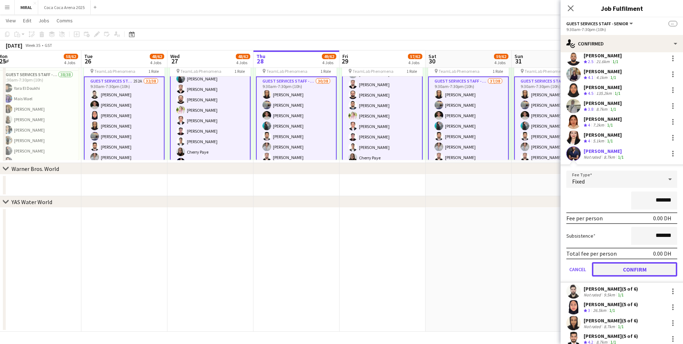
click at [340, 208] on button "Confirm" at bounding box center [634, 269] width 85 height 14
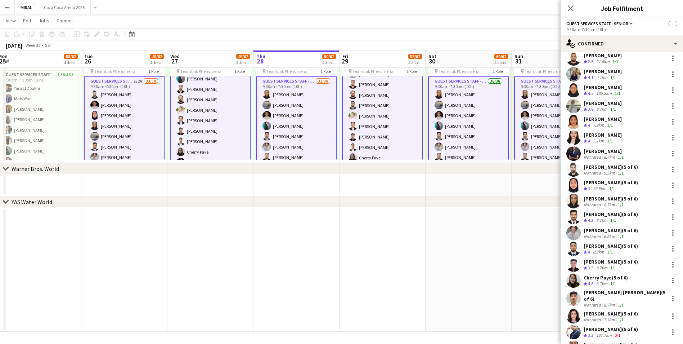
click at [340, 208] on app-date-cell at bounding box center [555, 269] width 86 height 124
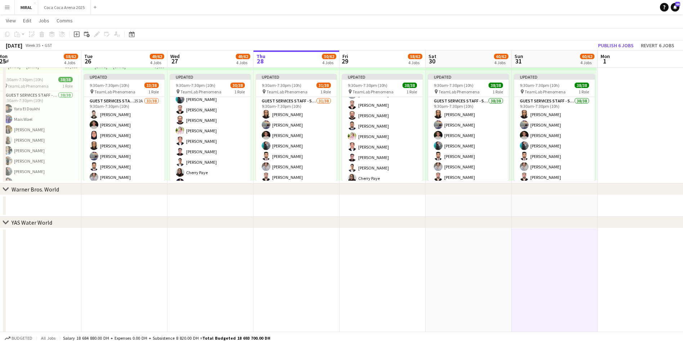
scroll to position [415, 0]
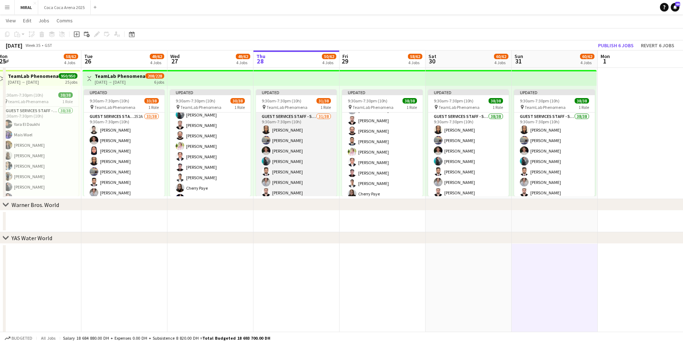
click at [305, 170] on app-card-role "Guest Services Staff - Senior 31/38 9:30am-7:30pm (10h) [PERSON_NAME] [PERSON_N…" at bounding box center [296, 318] width 81 height 413
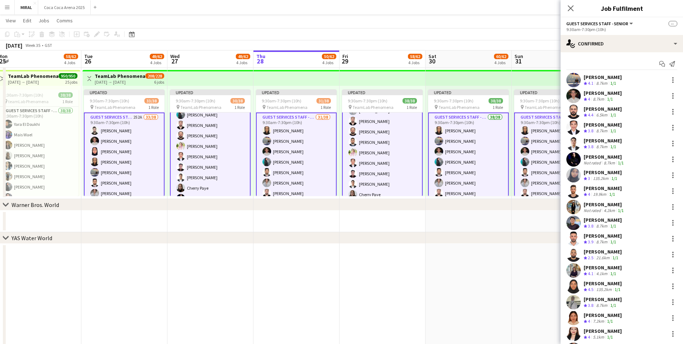
scroll to position [73, 0]
click at [305, 170] on app-card-role "Guest Services Staff - Senior 31/38 9:30am-7:30pm (10h) [PERSON_NAME] [PERSON_N…" at bounding box center [296, 319] width 81 height 414
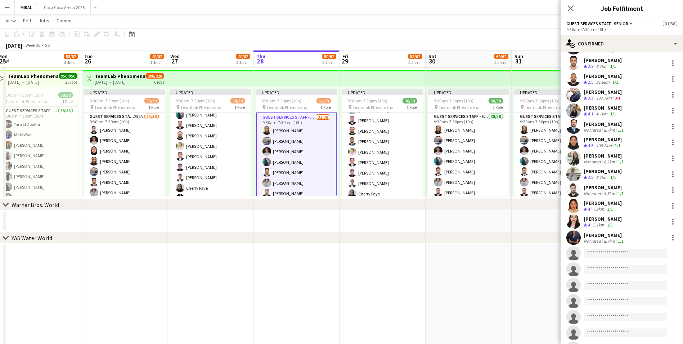
scroll to position [324, 0]
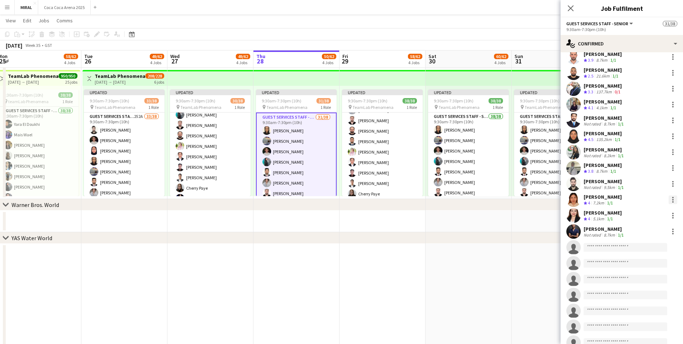
click at [340, 199] on div at bounding box center [673, 199] width 9 height 9
click at [340, 208] on span "Remove" at bounding box center [633, 264] width 22 height 6
click at [340, 208] on app-date-cell at bounding box center [555, 305] width 86 height 124
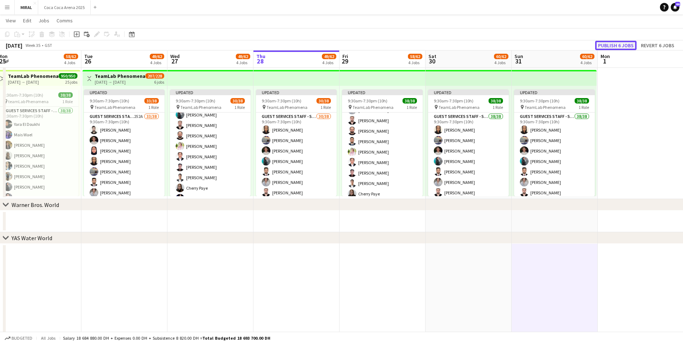
click at [340, 45] on button "Publish 6 jobs" at bounding box center [615, 45] width 41 height 9
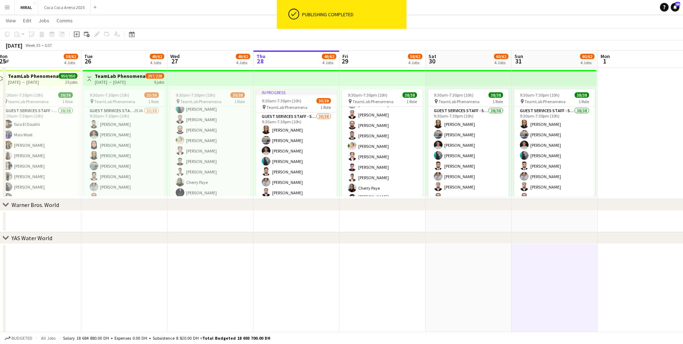
click at [340, 174] on app-date-cell at bounding box center [641, 68] width 86 height 261
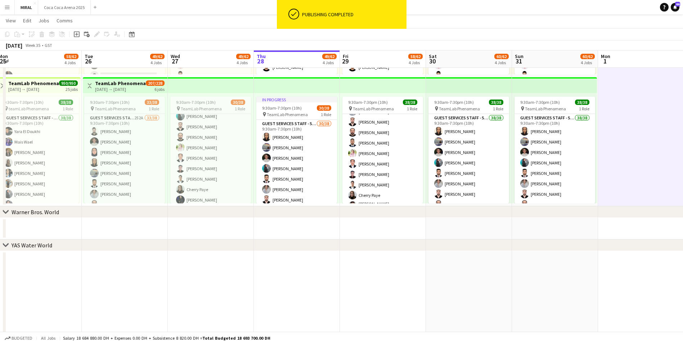
scroll to position [415, 0]
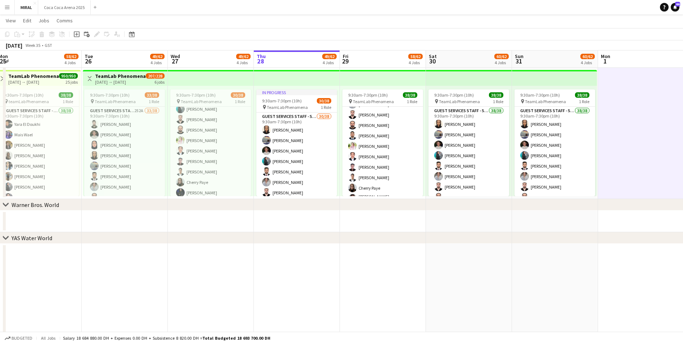
click at [340, 208] on app-date-cell at bounding box center [383, 221] width 86 height 22
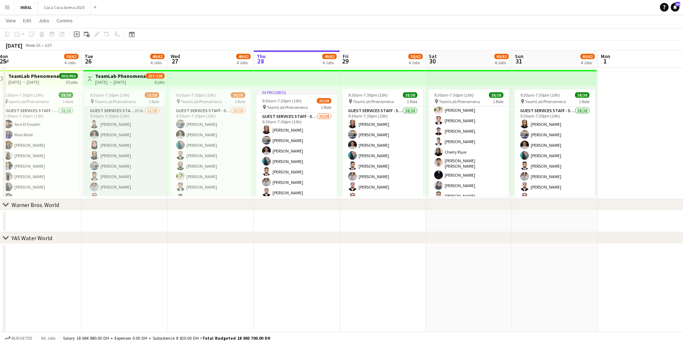
click at [129, 170] on app-card-role "Guest Services Staff - Senior 252A 33/38 9:30am-7:30pm (10h) Osaid [PERSON_NAME…" at bounding box center [124, 313] width 81 height 413
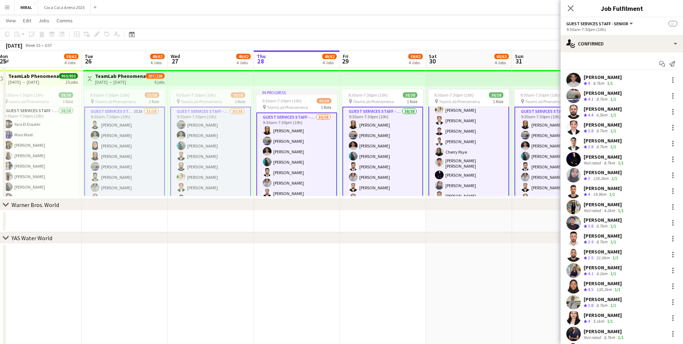
click at [147, 150] on app-card-role "Guest Services Staff - Senior 252A 33/38 9:30am-7:30pm (10h) Osaid [PERSON_NAME…" at bounding box center [124, 314] width 81 height 414
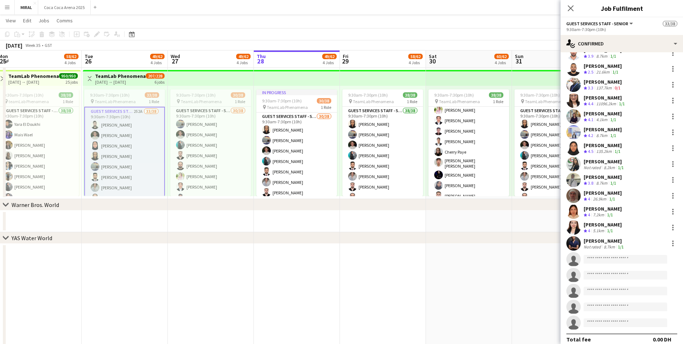
scroll to position [351, 0]
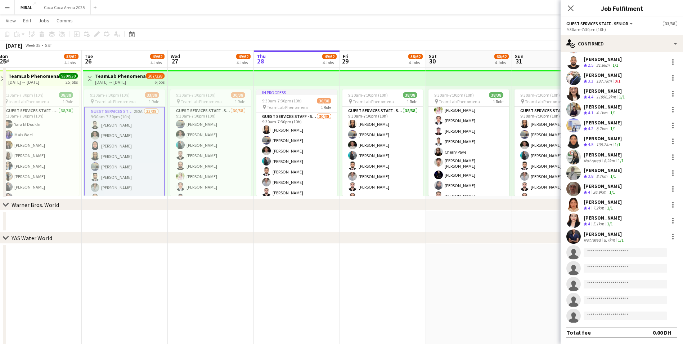
click at [340, 27] on app-page-menu "View Day view expanded Day view collapsed Month view Date picker Jump to [DATE]…" at bounding box center [341, 21] width 683 height 14
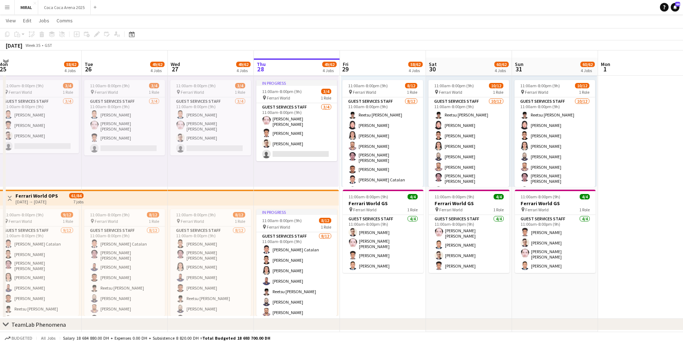
scroll to position [0, 0]
